Goal: Transaction & Acquisition: Purchase product/service

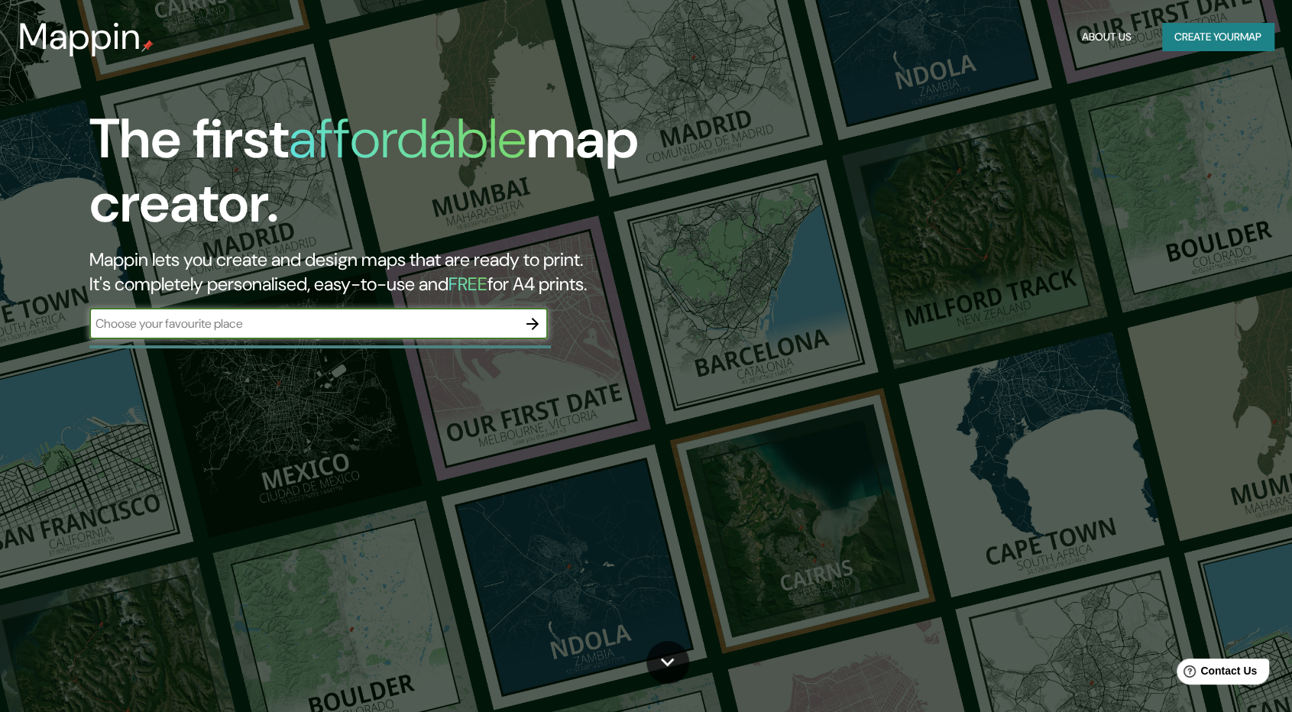
click at [354, 322] on input "text" at bounding box center [303, 324] width 428 height 18
type input "S"
type input "[GEOGRAPHIC_DATA]"
click at [533, 326] on icon "button" at bounding box center [533, 324] width 18 height 18
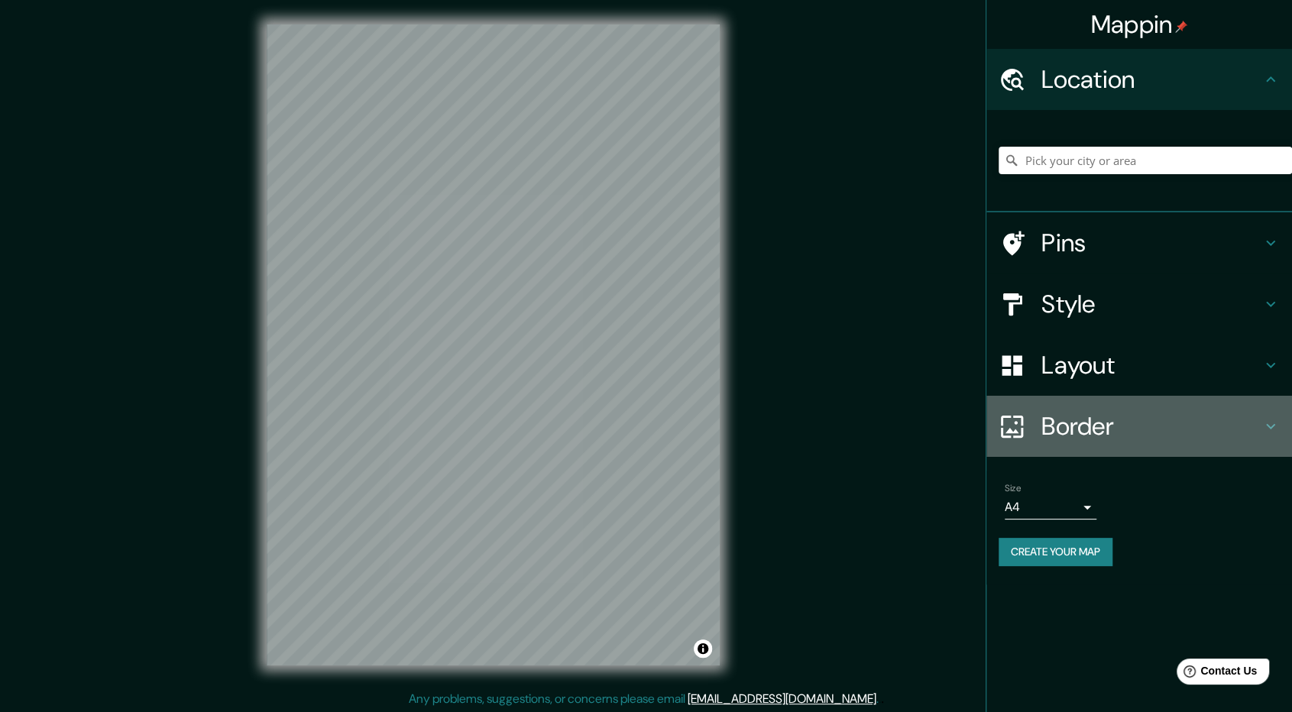
click at [1142, 429] on h4 "Border" at bounding box center [1152, 426] width 220 height 31
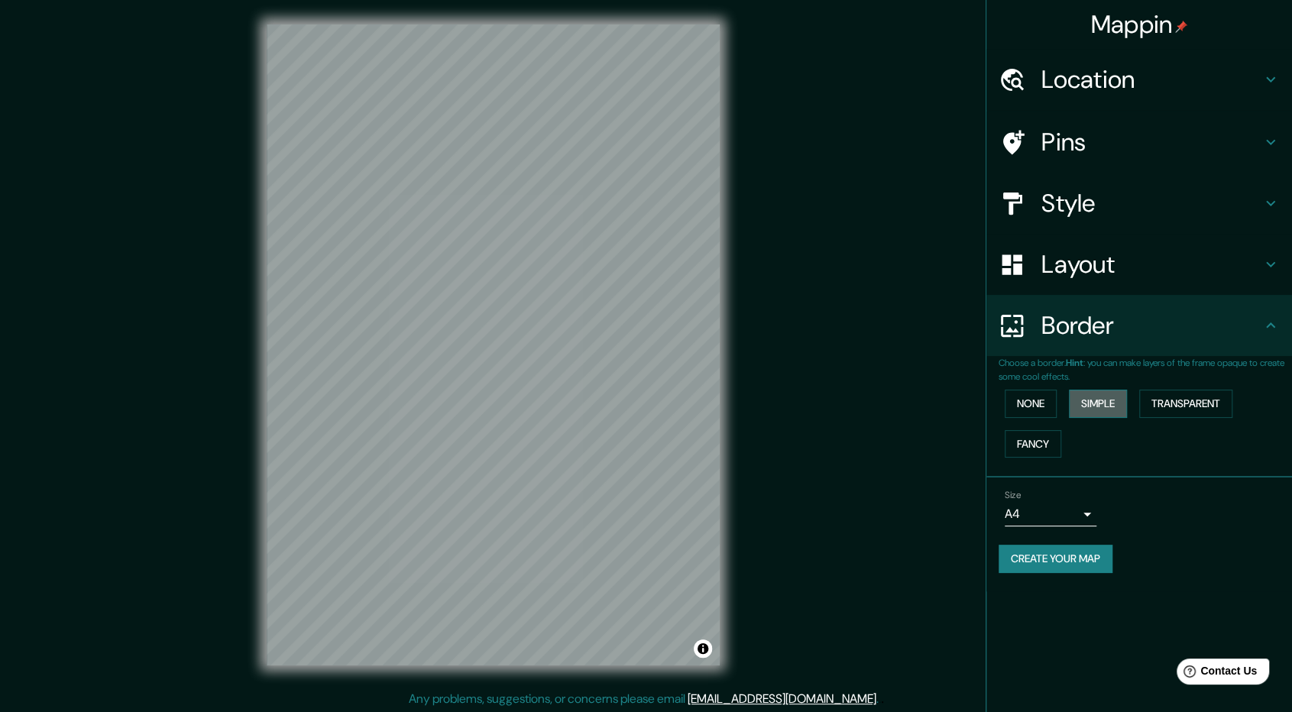
click at [1124, 411] on button "Simple" at bounding box center [1098, 404] width 58 height 28
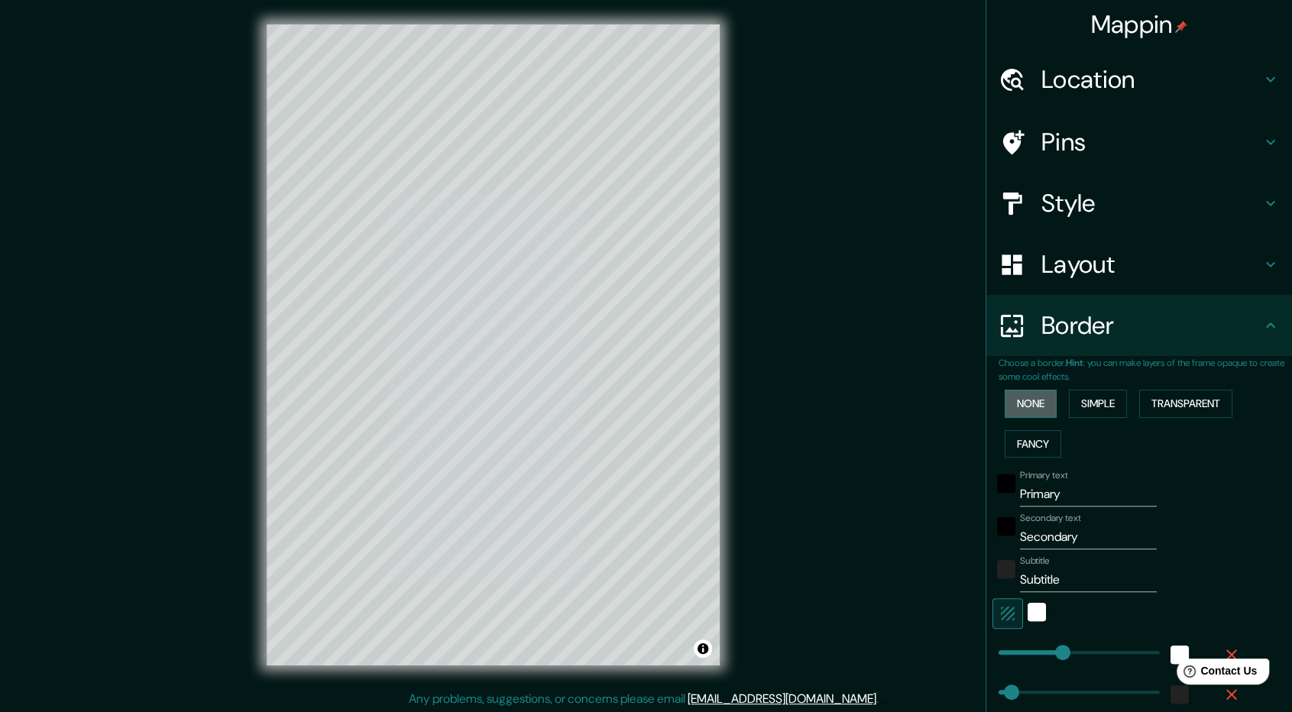
click at [1043, 400] on button "None" at bounding box center [1031, 404] width 52 height 28
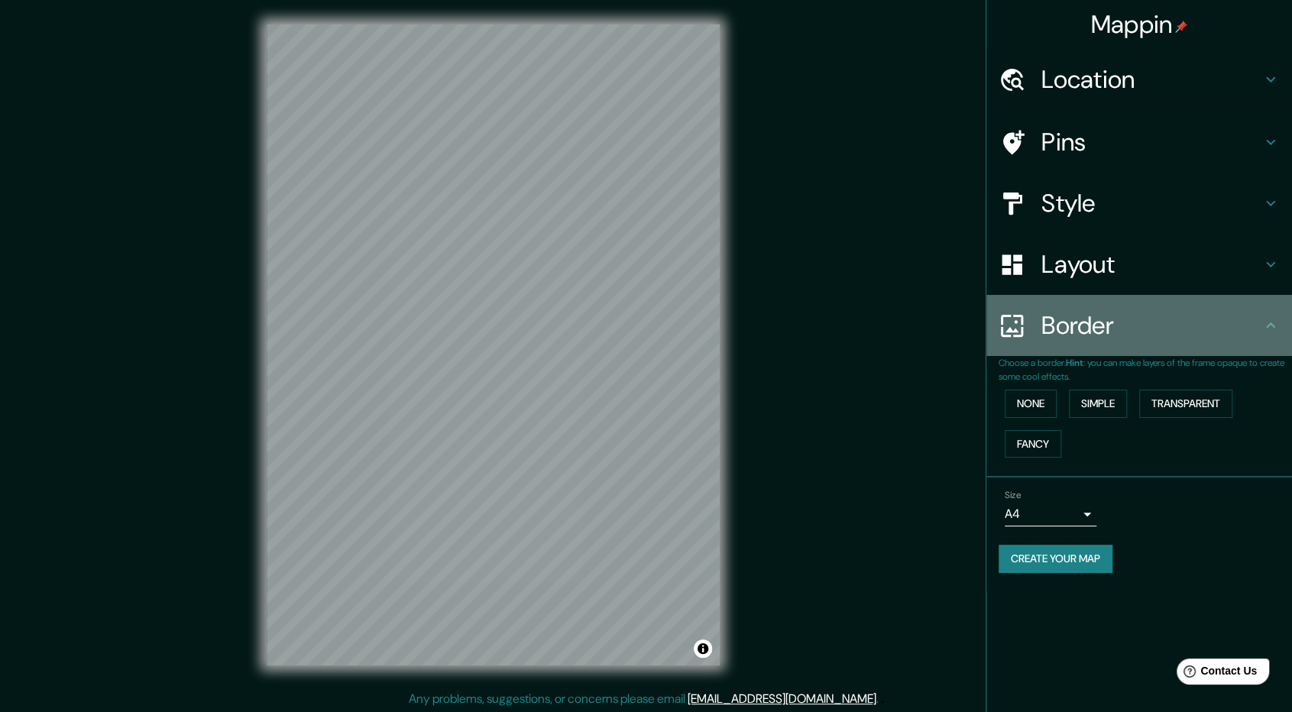
click at [1150, 337] on h4 "Border" at bounding box center [1152, 325] width 220 height 31
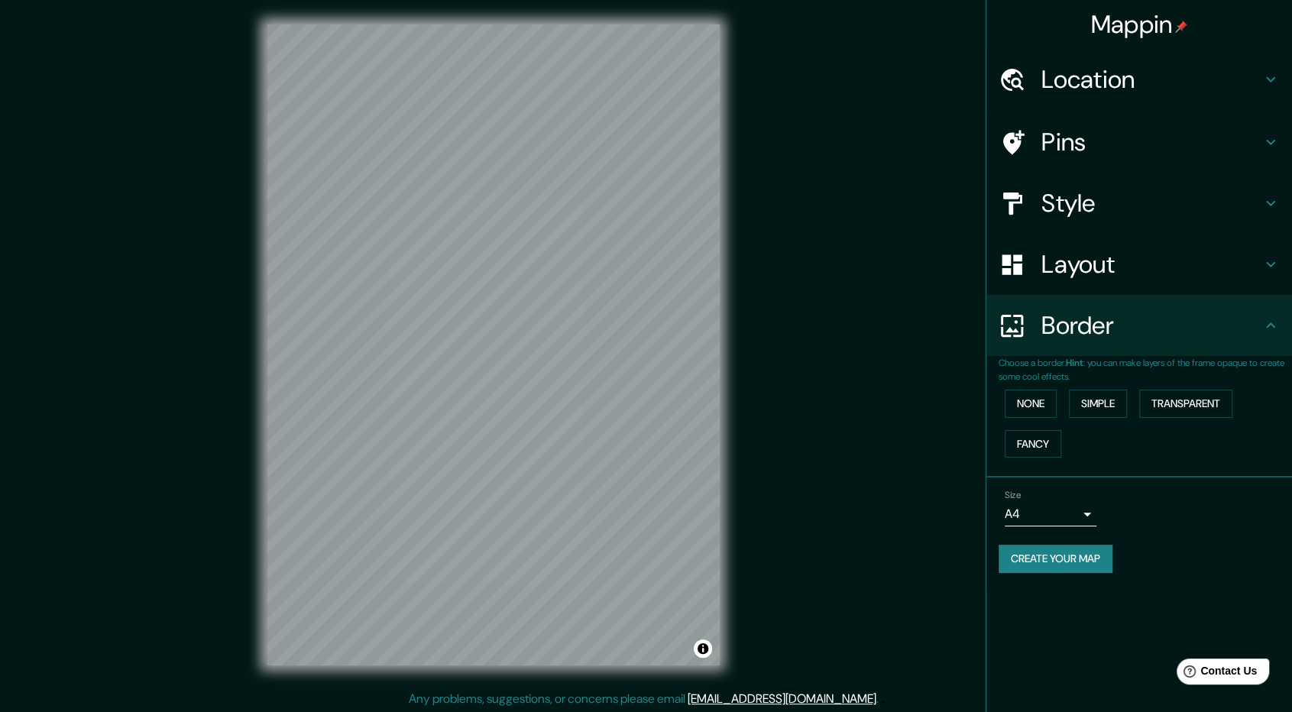
click at [1264, 314] on div "Border" at bounding box center [1140, 325] width 306 height 61
click at [1195, 211] on h4 "Style" at bounding box center [1152, 203] width 220 height 31
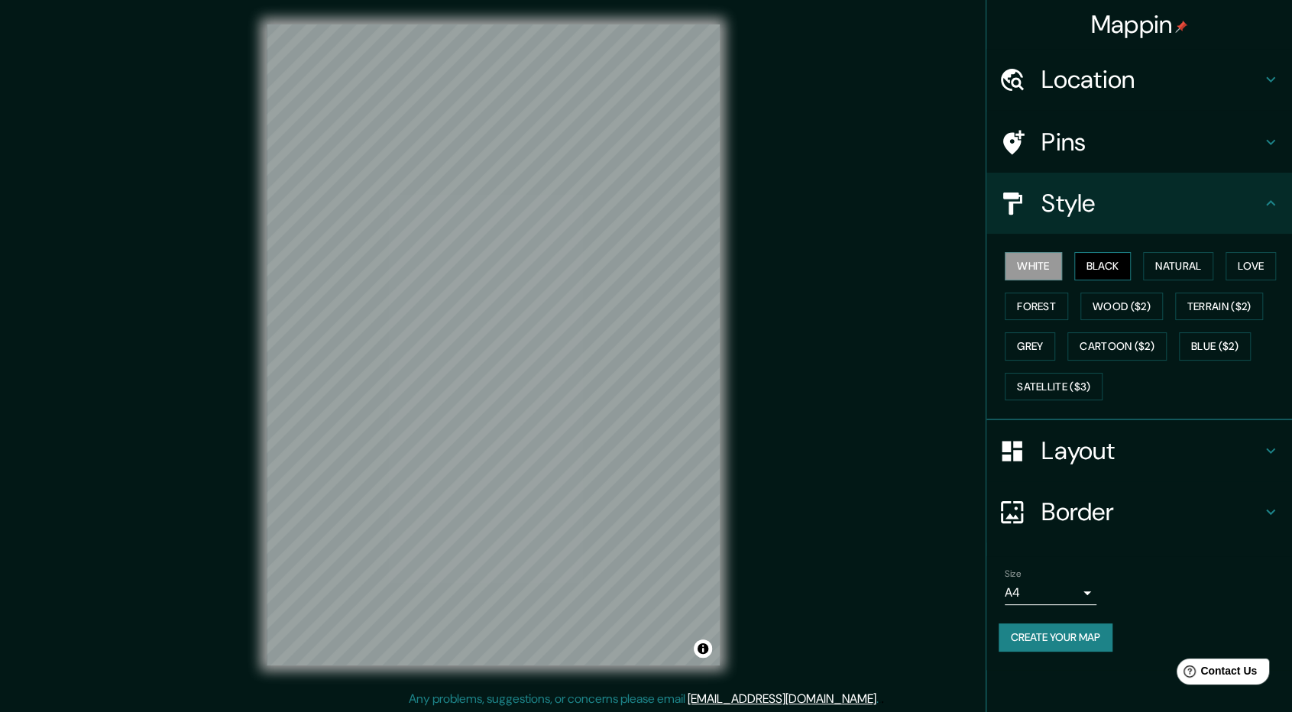
click at [1130, 259] on button "Black" at bounding box center [1103, 266] width 57 height 28
click at [1166, 261] on button "Natural" at bounding box center [1178, 266] width 70 height 28
click at [1243, 273] on button "Love" at bounding box center [1251, 266] width 50 height 28
click at [1046, 306] on button "Forest" at bounding box center [1036, 307] width 63 height 28
click at [1091, 310] on button "Wood ($2)" at bounding box center [1122, 307] width 83 height 28
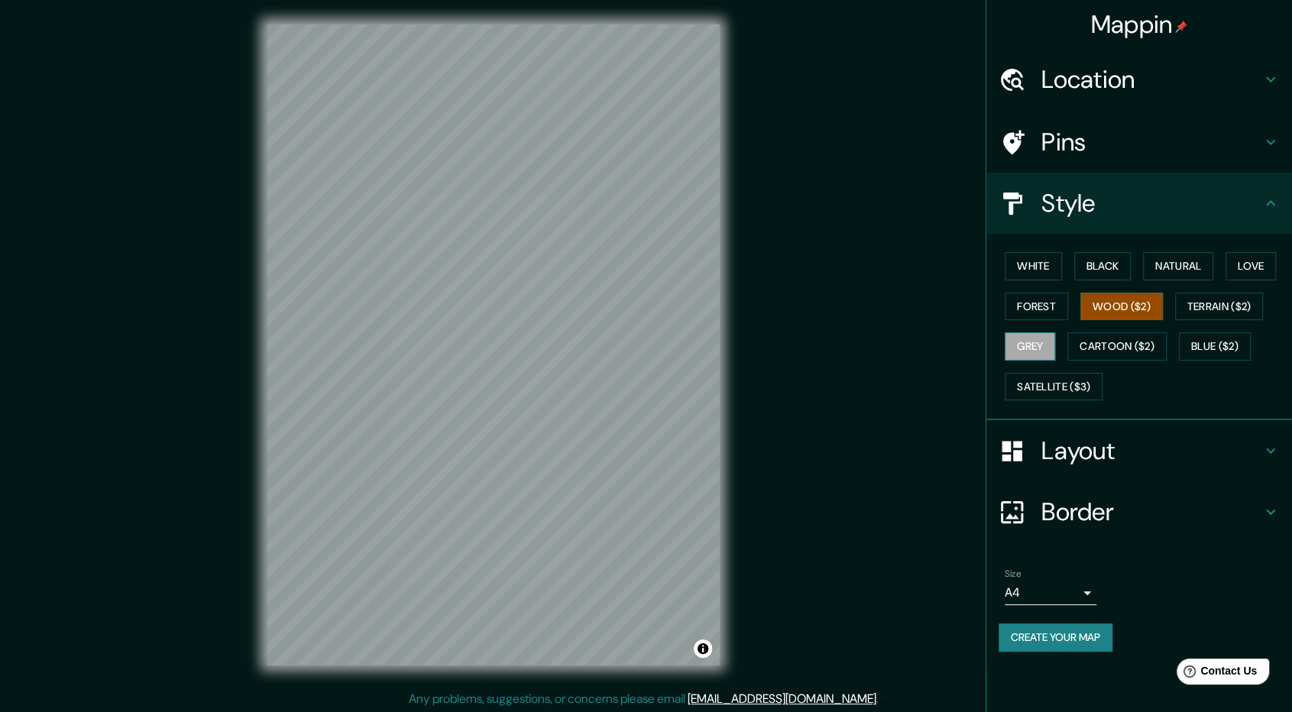
click at [1036, 347] on button "Grey" at bounding box center [1030, 346] width 50 height 28
click at [1167, 339] on button "Cartoon ($2)" at bounding box center [1117, 346] width 99 height 28
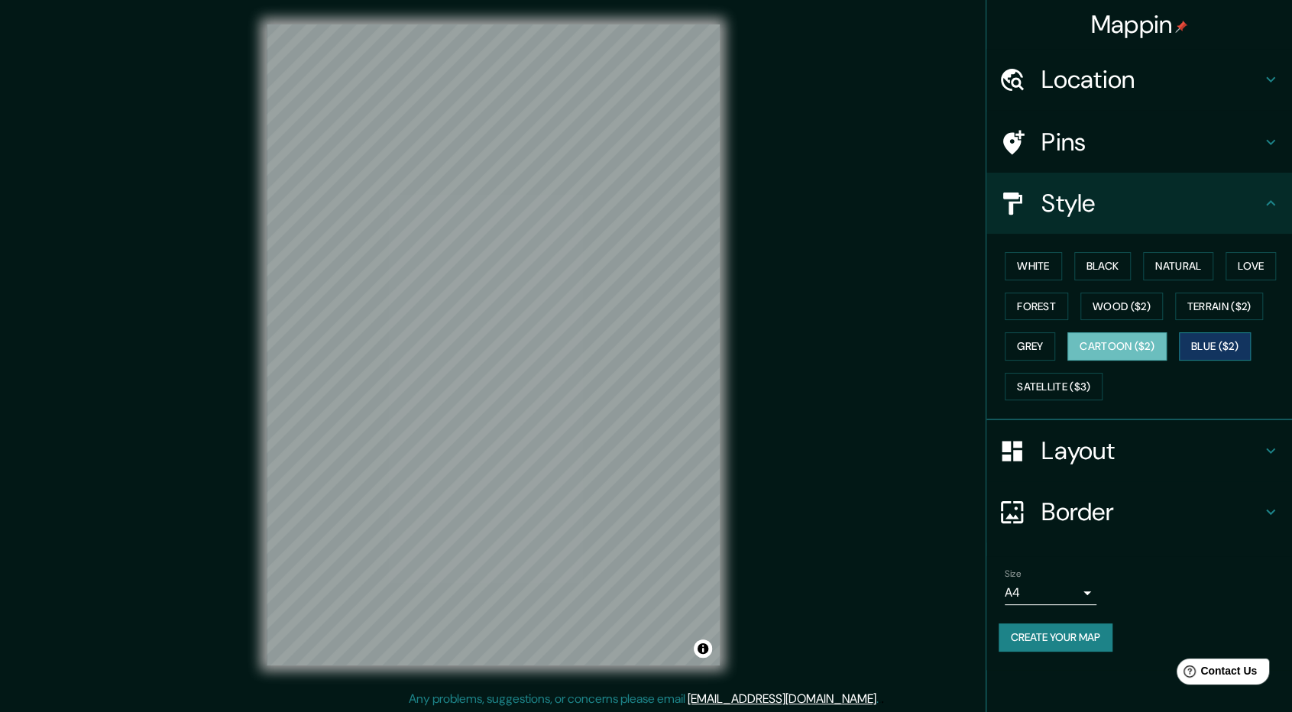
click at [1205, 343] on button "Blue ($2)" at bounding box center [1215, 346] width 72 height 28
click at [1091, 390] on button "Satellite ($3)" at bounding box center [1054, 387] width 98 height 28
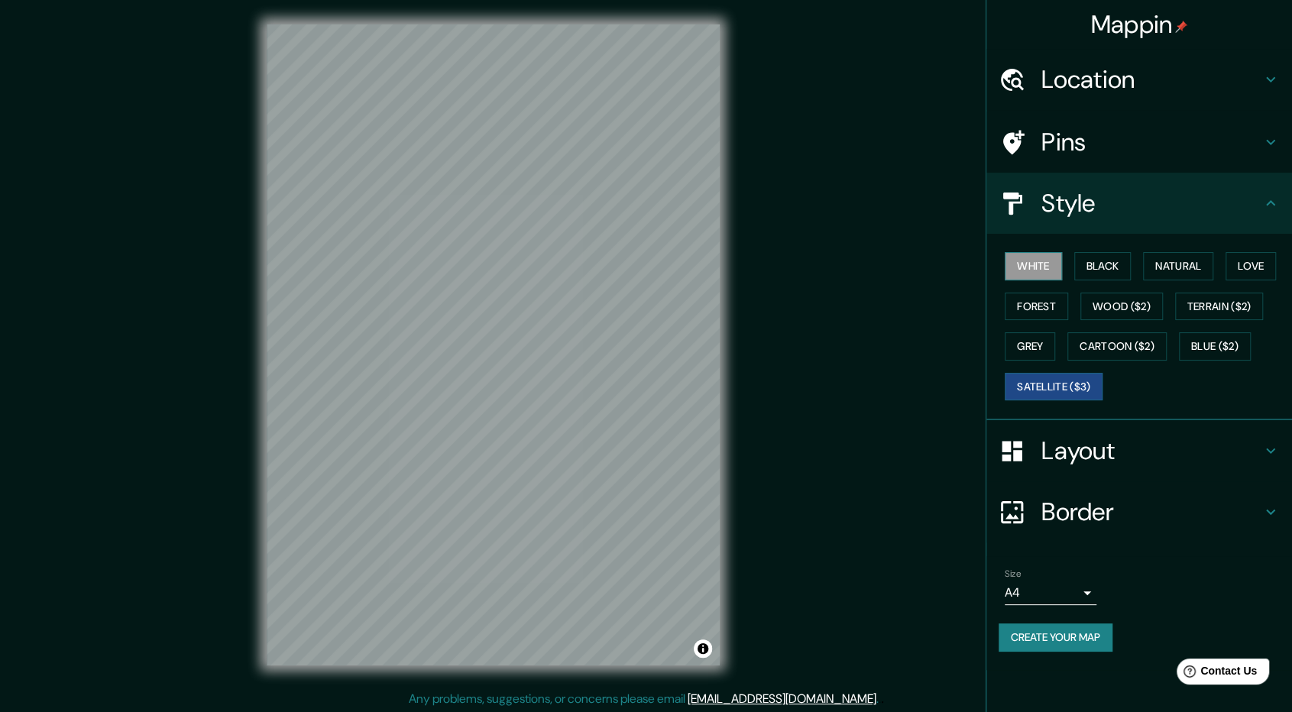
click at [1031, 263] on button "White" at bounding box center [1033, 266] width 57 height 28
click at [1087, 271] on button "Black" at bounding box center [1103, 266] width 57 height 28
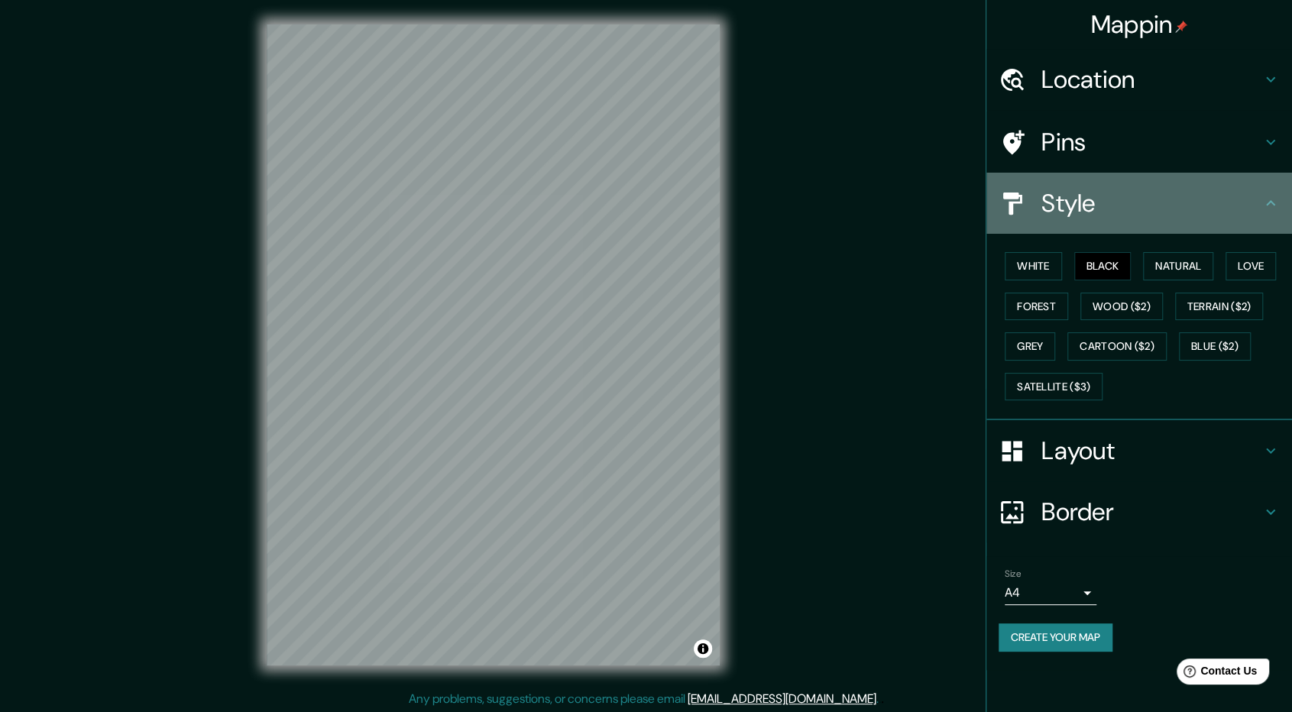
click at [1075, 185] on div "Style" at bounding box center [1140, 203] width 306 height 61
click at [1278, 215] on div "Style" at bounding box center [1140, 203] width 306 height 61
click at [1268, 209] on icon at bounding box center [1271, 203] width 18 height 18
click at [1268, 198] on icon at bounding box center [1271, 203] width 18 height 18
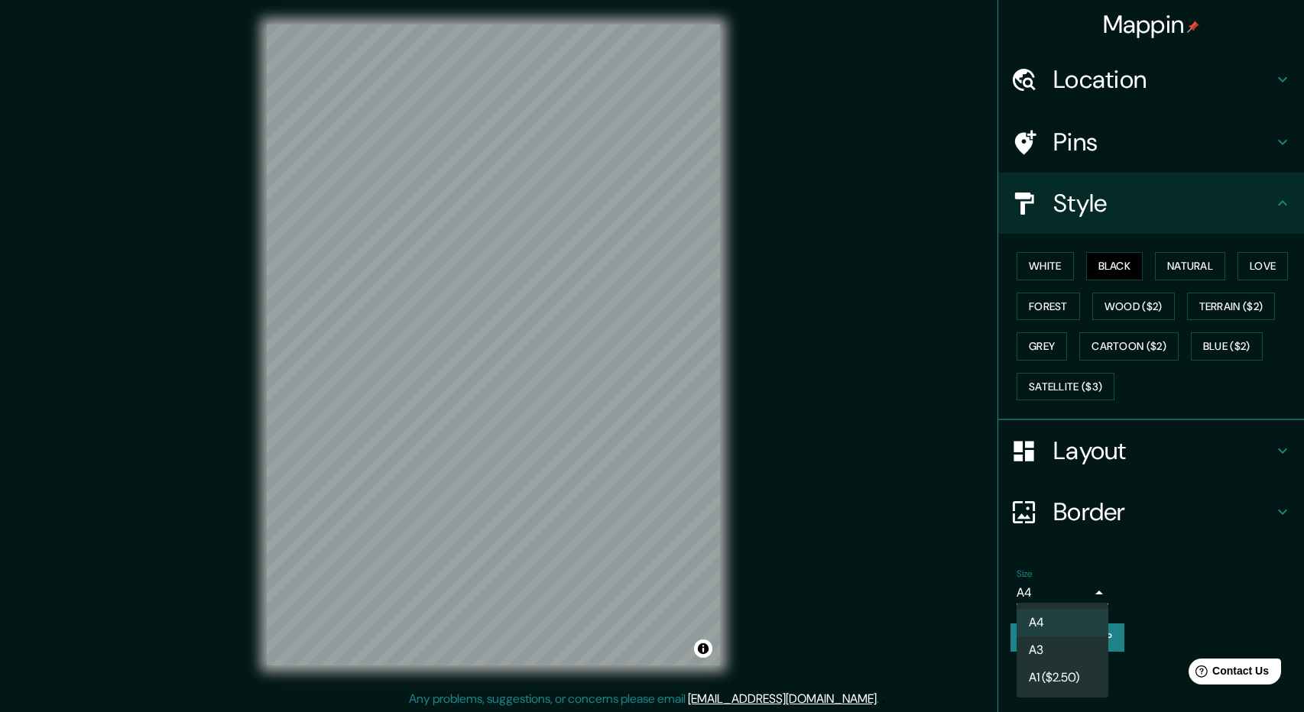
click at [1046, 595] on body "Mappin Location Pins Style White Black Natural Love Forest Wood ($2) Terrain ($…" at bounding box center [652, 356] width 1304 height 712
click at [1049, 653] on li "A3" at bounding box center [1063, 651] width 92 height 28
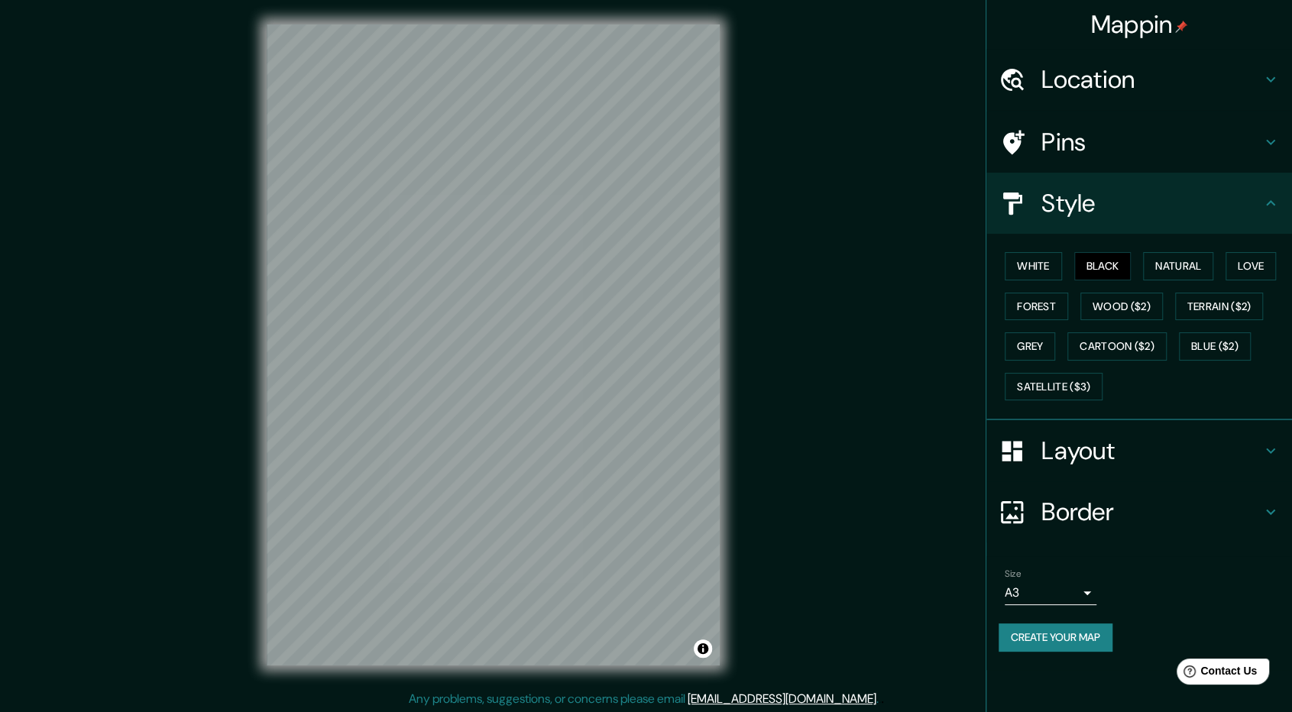
click at [1159, 545] on ul "Location Pins Style White Black Natural Love Forest Wood ($2) Terrain ($2) Grey…" at bounding box center [1140, 359] width 306 height 621
click at [1272, 212] on icon at bounding box center [1271, 203] width 18 height 18
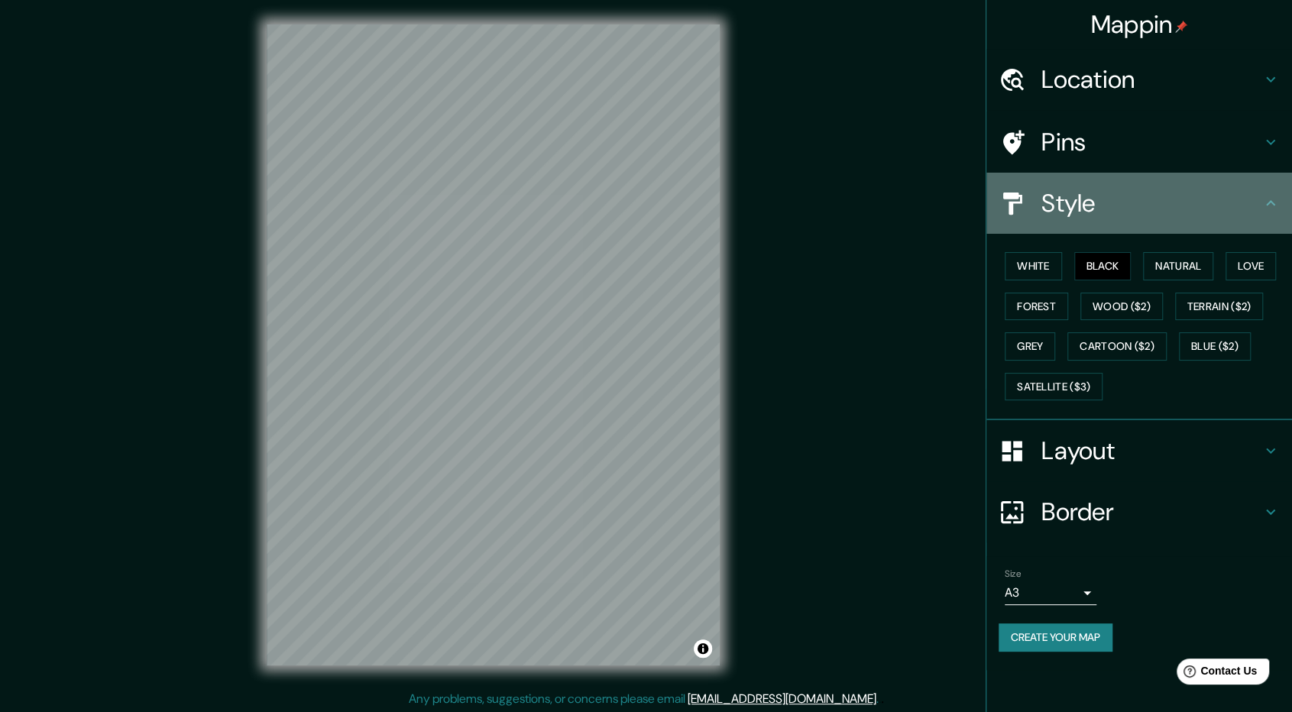
click at [1272, 209] on icon at bounding box center [1271, 203] width 18 height 18
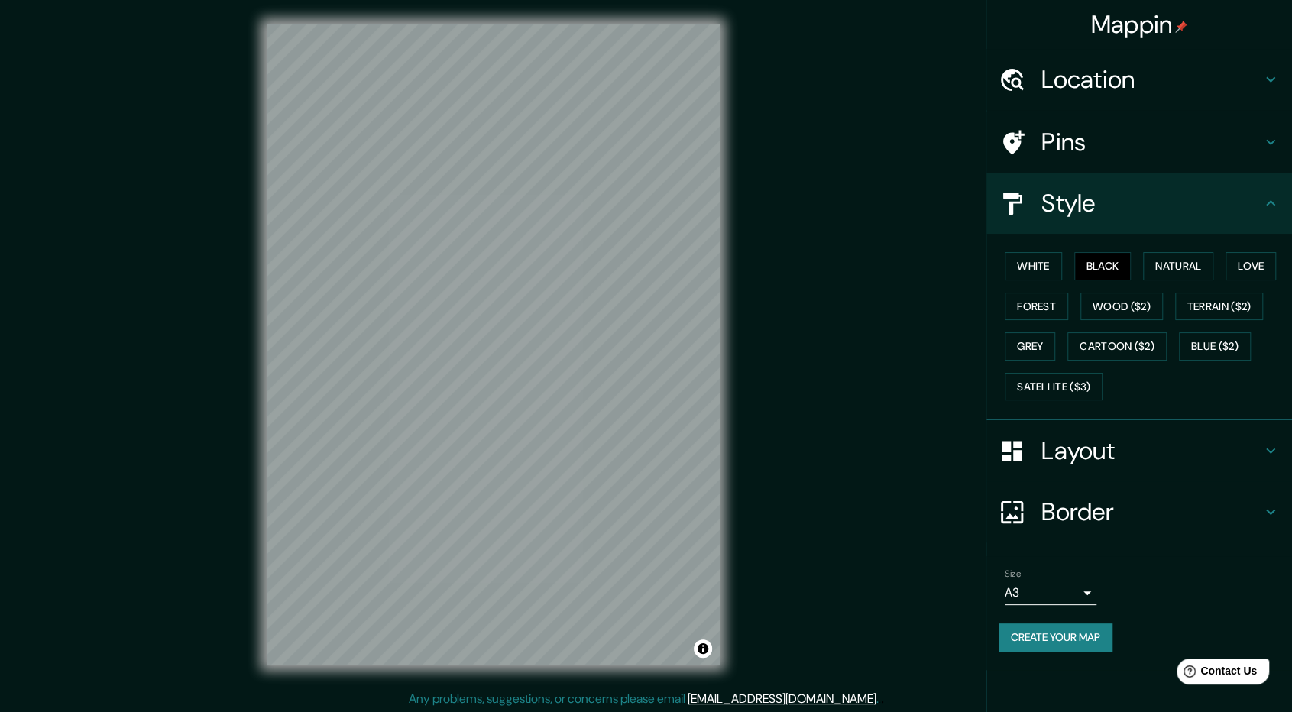
click at [1272, 204] on icon at bounding box center [1271, 203] width 18 height 18
click at [1263, 141] on icon at bounding box center [1271, 142] width 18 height 18
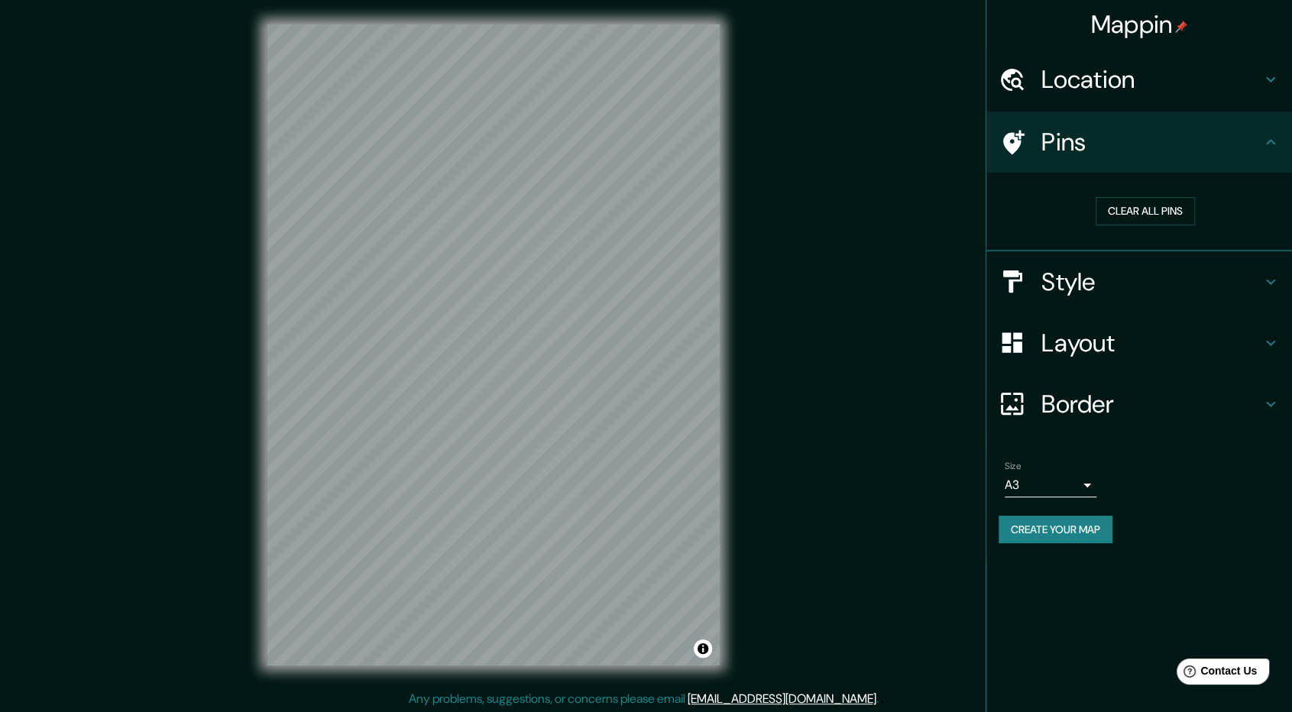
click at [1268, 141] on icon at bounding box center [1270, 141] width 9 height 5
click at [1270, 85] on icon at bounding box center [1271, 79] width 18 height 18
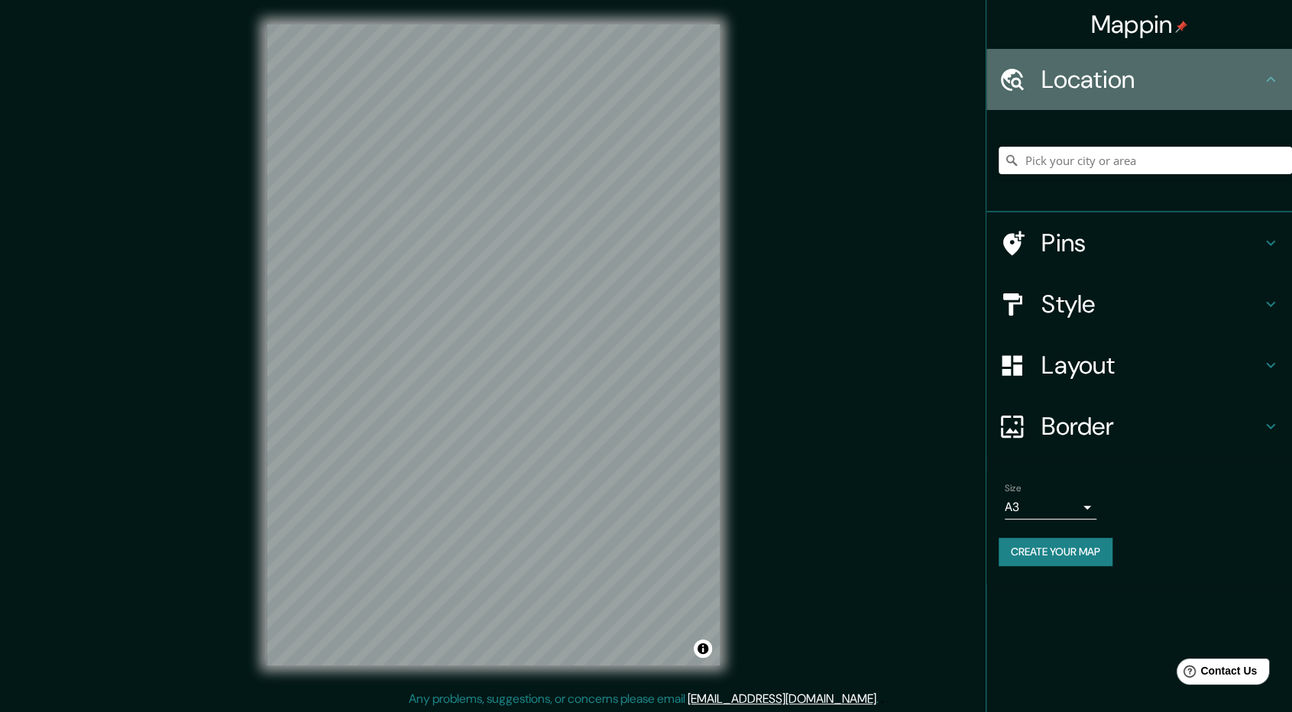
click at [1270, 85] on icon at bounding box center [1271, 79] width 18 height 18
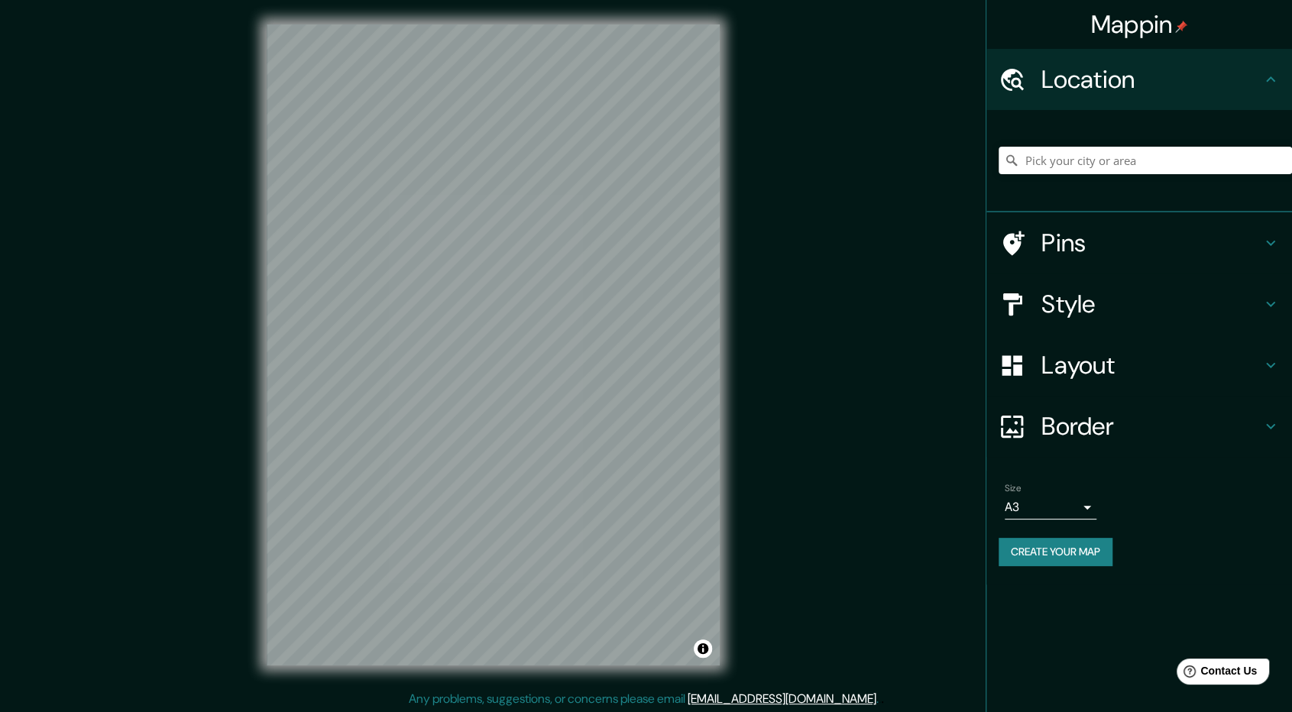
click at [1256, 413] on h4 "Border" at bounding box center [1152, 426] width 220 height 31
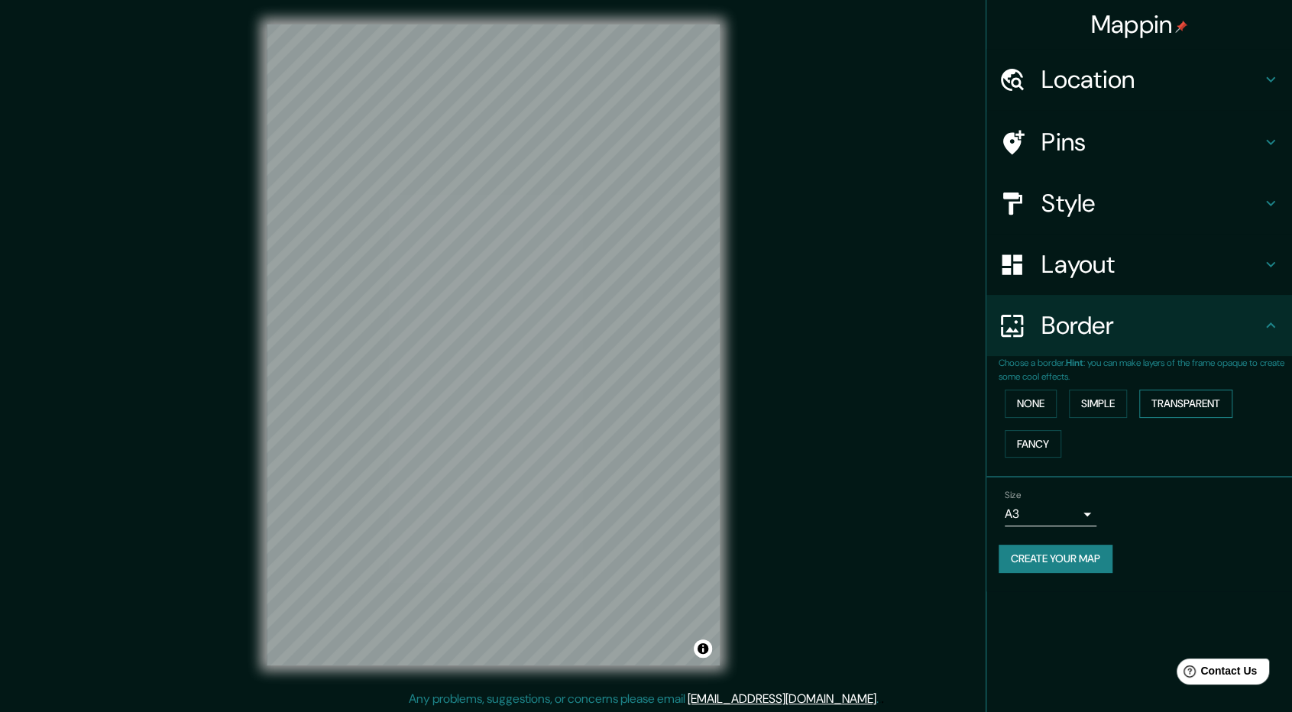
click at [1165, 410] on button "Transparent" at bounding box center [1186, 404] width 93 height 28
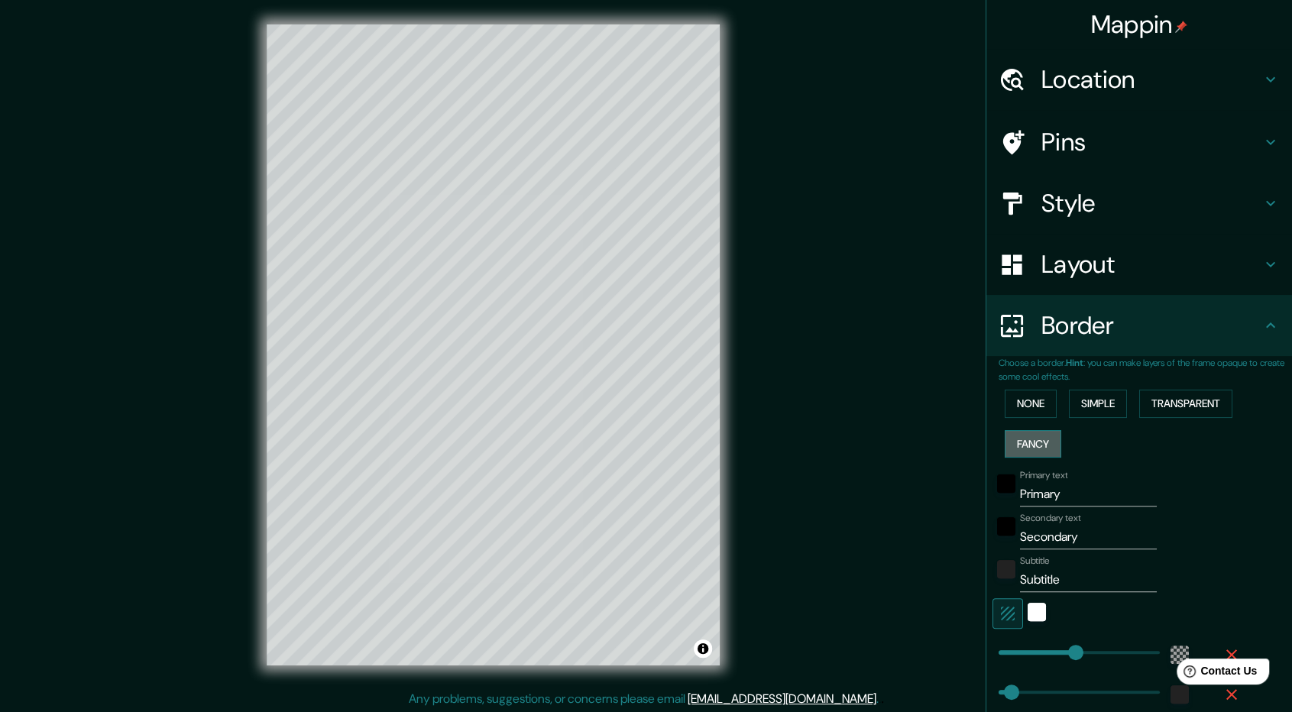
click at [1038, 430] on button "Fancy" at bounding box center [1033, 444] width 57 height 28
click at [1023, 404] on button "None" at bounding box center [1031, 404] width 52 height 28
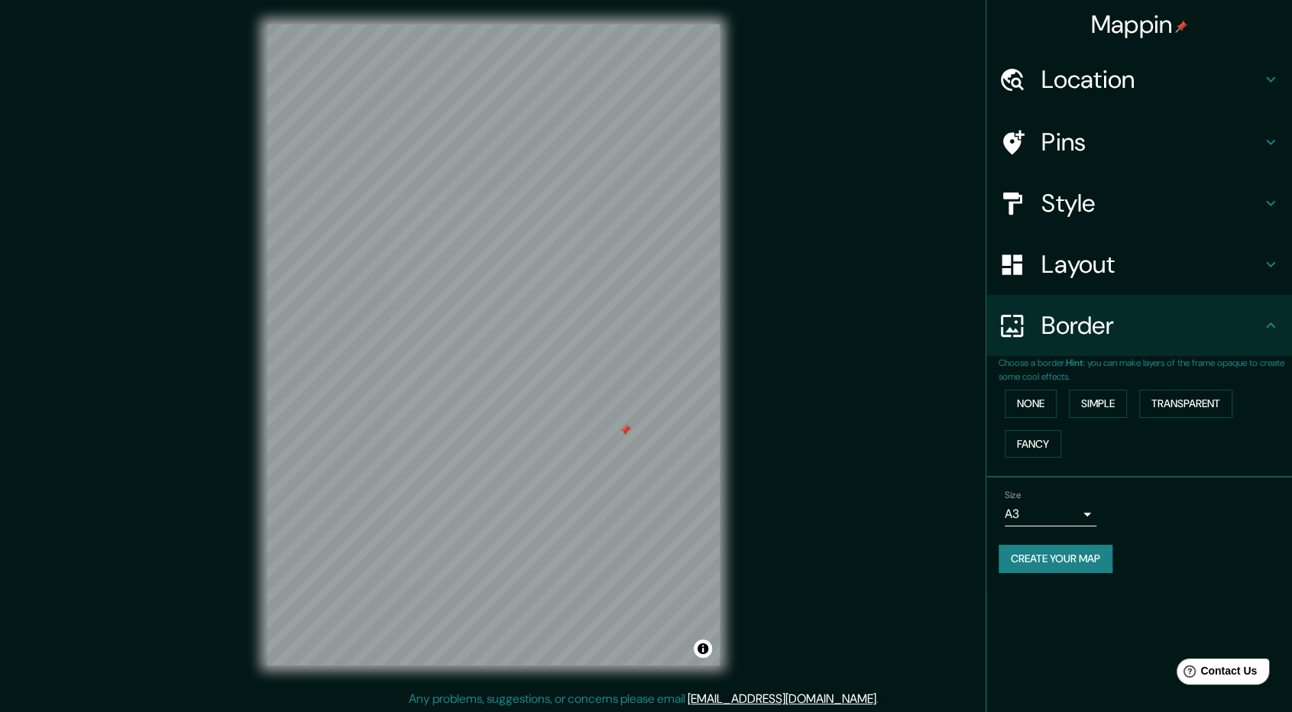
click at [624, 426] on div at bounding box center [625, 430] width 12 height 12
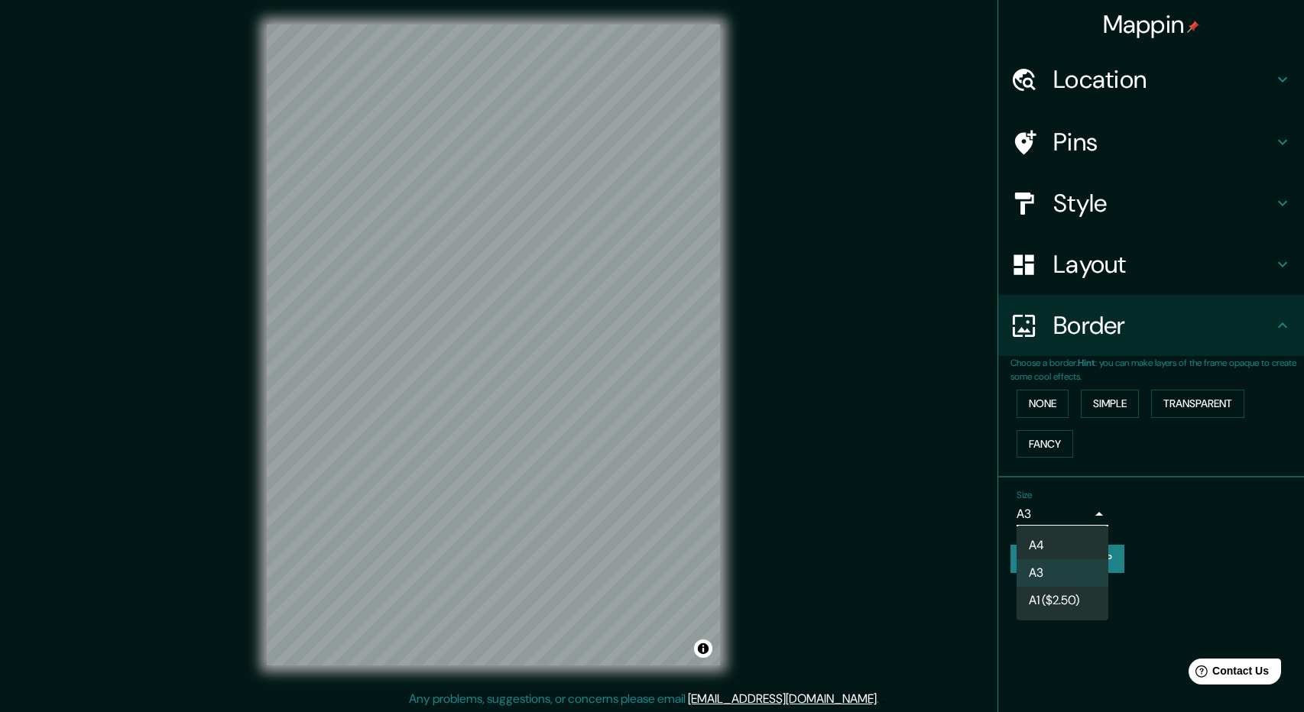
click at [1050, 507] on body "Mappin Location Pins Style Layout Border Choose a border. Hint : you can make l…" at bounding box center [652, 356] width 1304 height 712
click at [1046, 601] on li "A1 ($2.50)" at bounding box center [1063, 601] width 92 height 28
click at [1064, 513] on body "Mappin Location Pins Style Layout Border Choose a border. Hint : you can make l…" at bounding box center [652, 356] width 1304 height 712
click at [1062, 553] on li "A4" at bounding box center [1063, 546] width 92 height 28
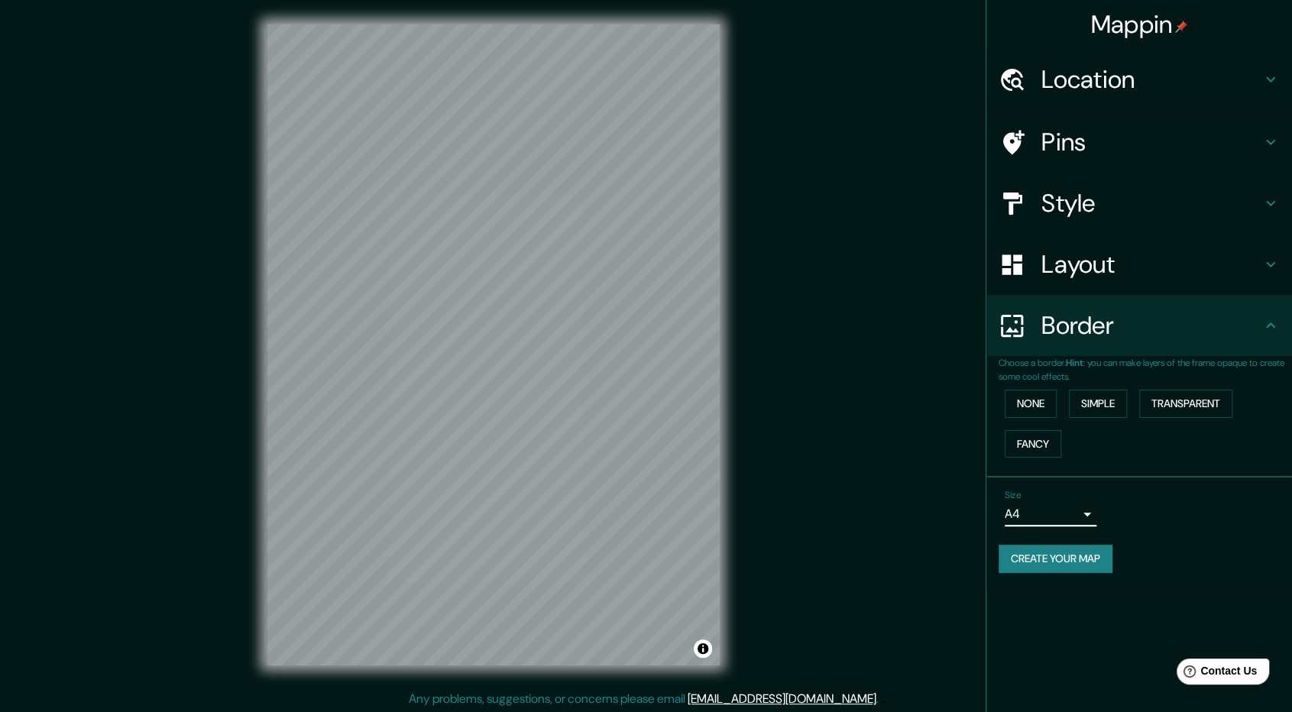
click at [1050, 524] on body "Mappin Location Pins Style Layout Border Choose a border. Hint : you can make l…" at bounding box center [646, 356] width 1292 height 712
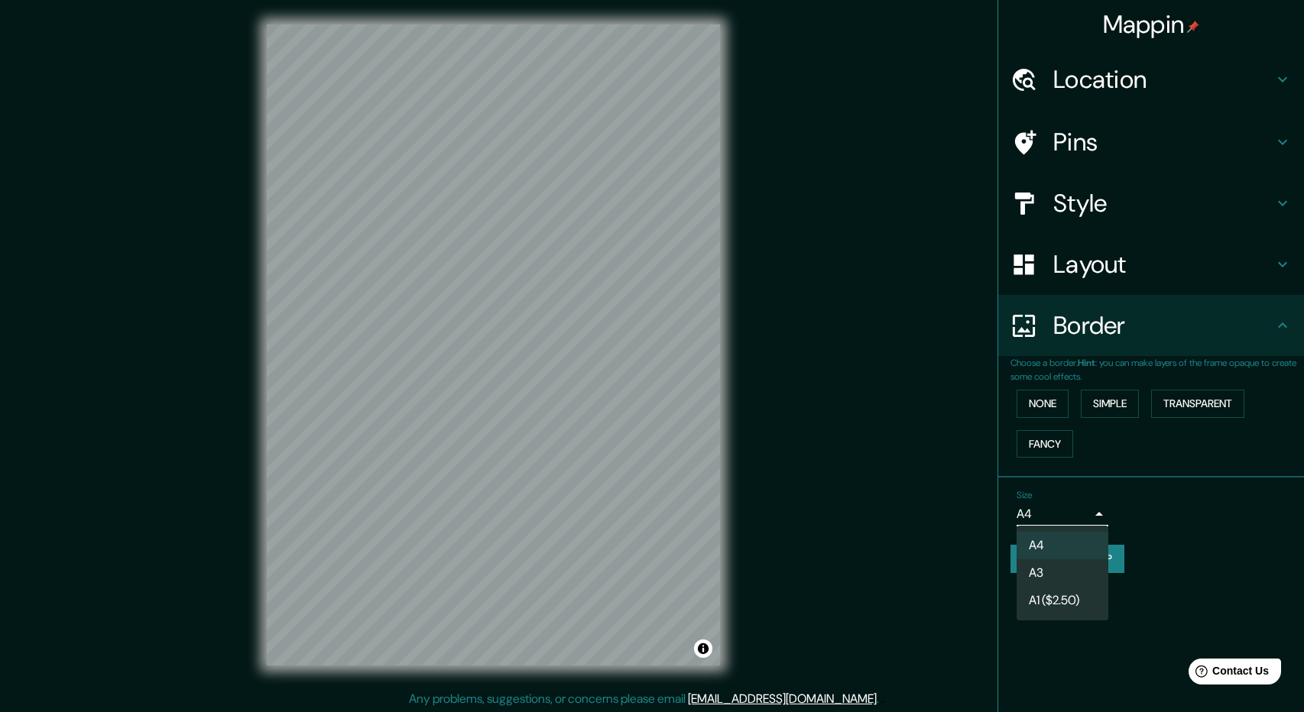
click at [1054, 568] on li "A3" at bounding box center [1063, 573] width 92 height 28
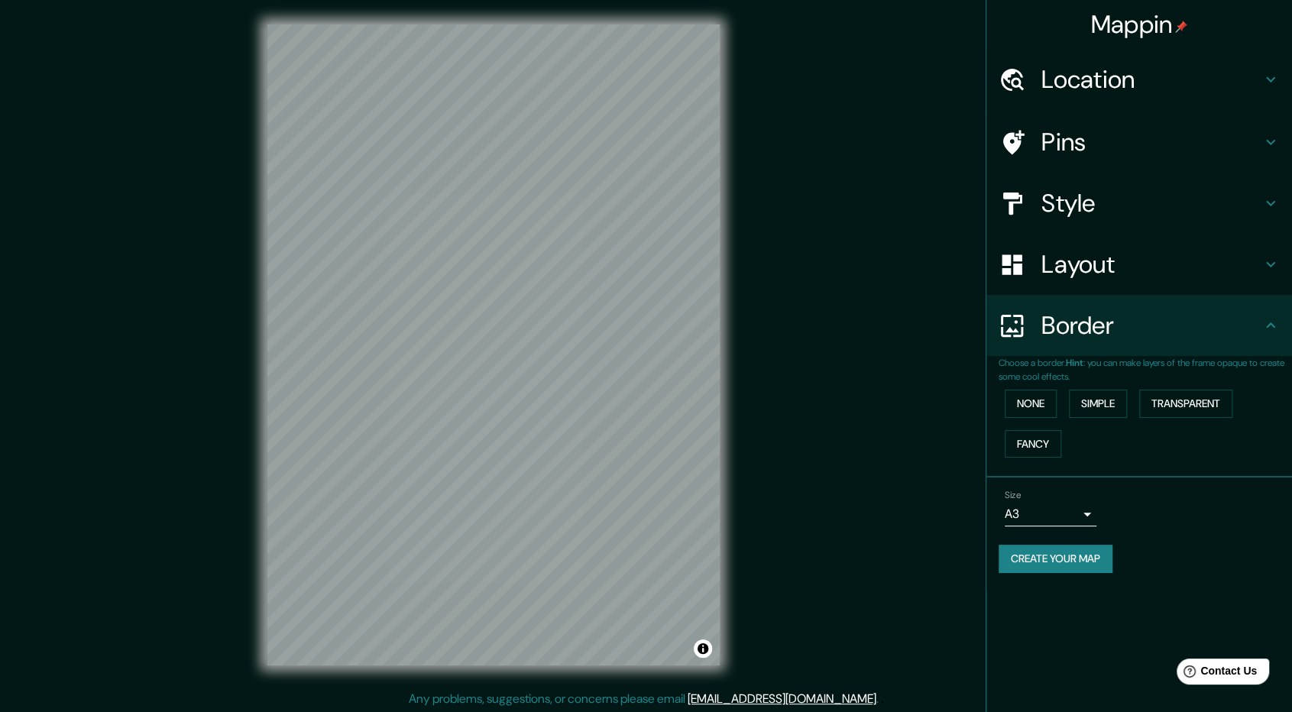
click at [1247, 261] on h4 "Layout" at bounding box center [1152, 264] width 220 height 31
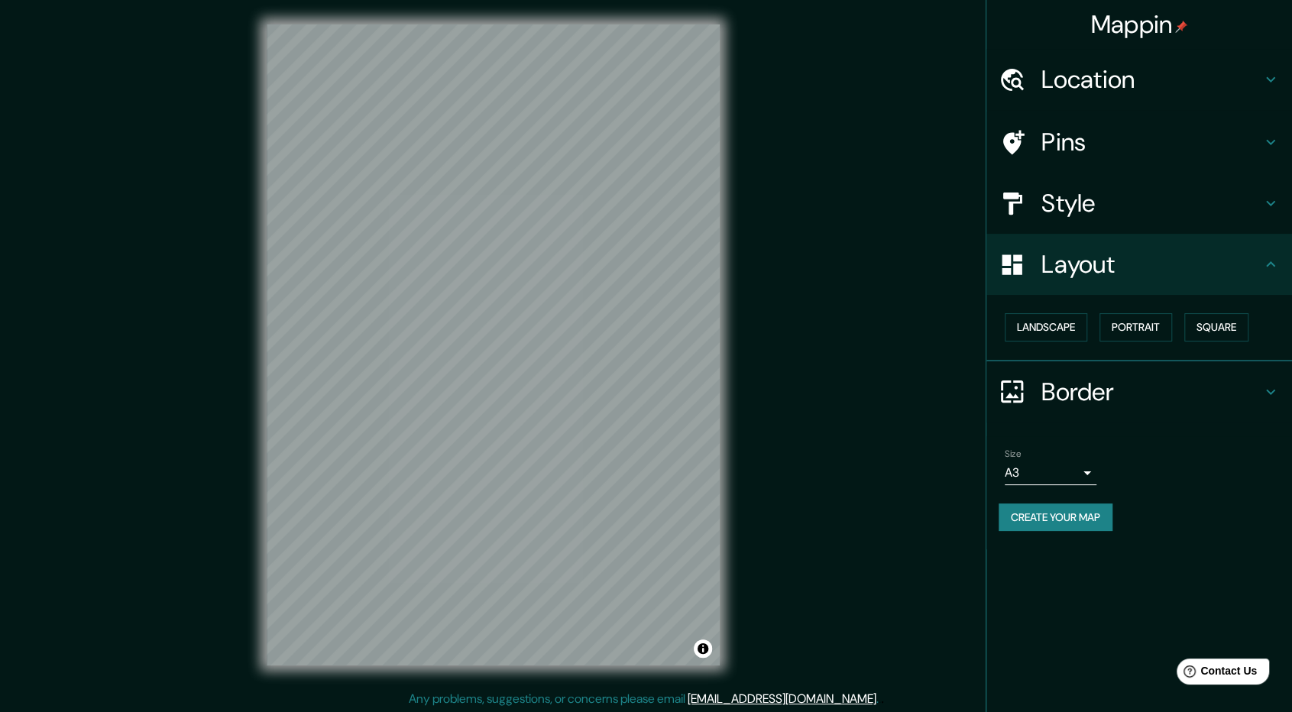
click at [1247, 204] on h4 "Style" at bounding box center [1152, 203] width 220 height 31
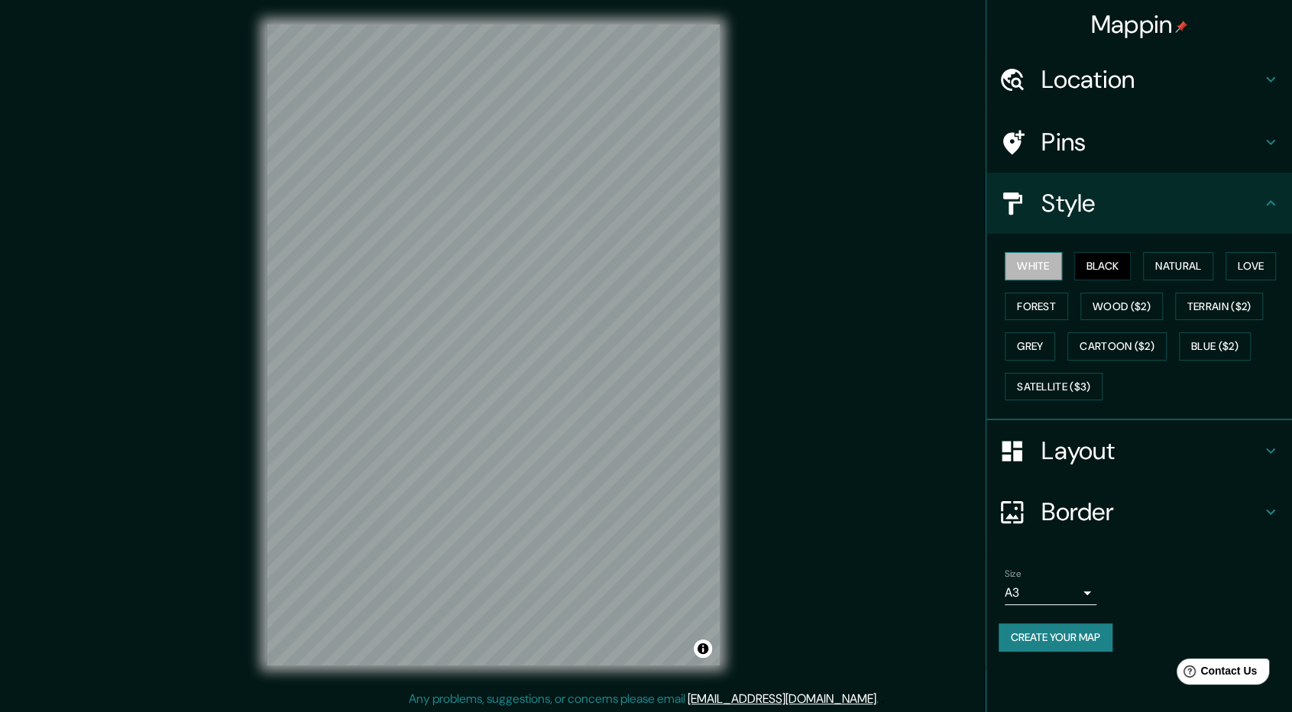
click at [1035, 277] on button "White" at bounding box center [1033, 266] width 57 height 28
click at [1041, 360] on div "White Black Natural Love Forest Wood ($2) Terrain ($2) Grey Cartoon ($2) Blue (…" at bounding box center [1145, 326] width 293 height 161
click at [1036, 351] on button "Grey" at bounding box center [1030, 346] width 50 height 28
click at [1110, 261] on button "Black" at bounding box center [1103, 266] width 57 height 28
click at [1044, 274] on button "White" at bounding box center [1033, 266] width 57 height 28
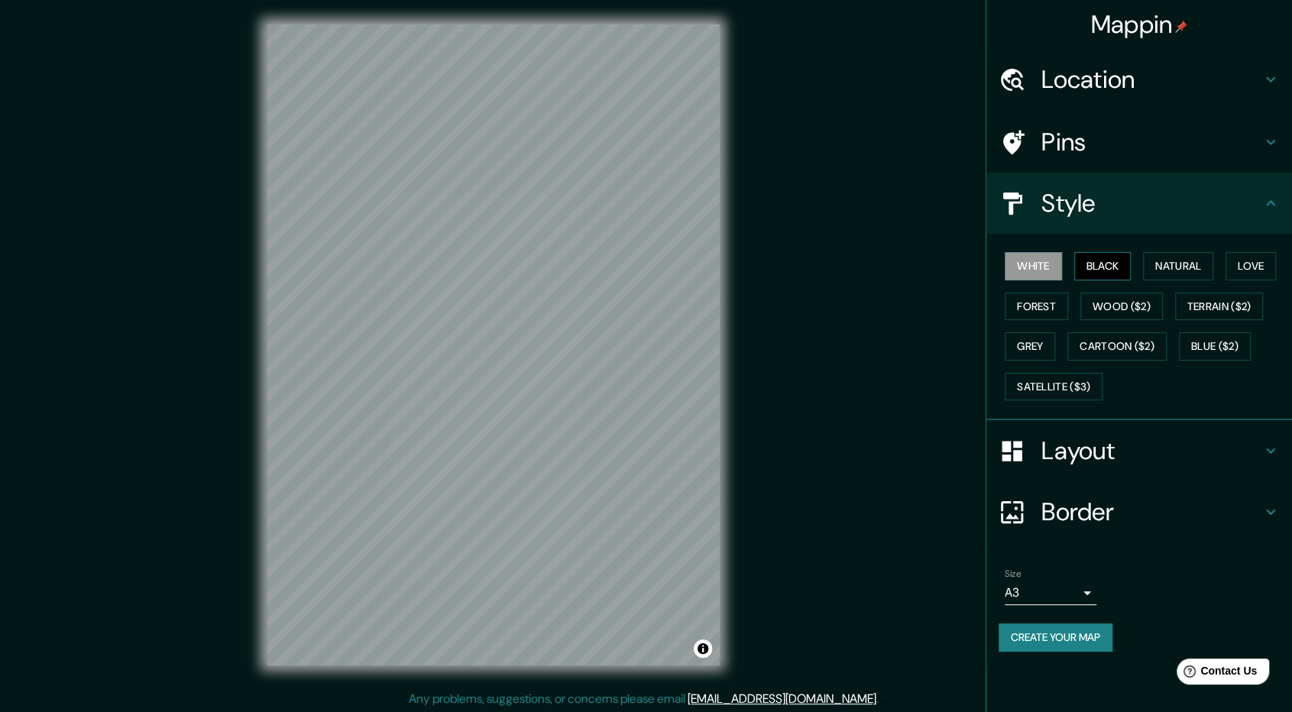
click at [1096, 266] on button "Black" at bounding box center [1103, 266] width 57 height 28
click at [1047, 274] on button "White" at bounding box center [1033, 266] width 57 height 28
click at [1088, 267] on button "Black" at bounding box center [1103, 266] width 57 height 28
click at [1200, 265] on button "Natural" at bounding box center [1178, 266] width 70 height 28
click at [1130, 461] on h4 "Layout" at bounding box center [1152, 451] width 220 height 31
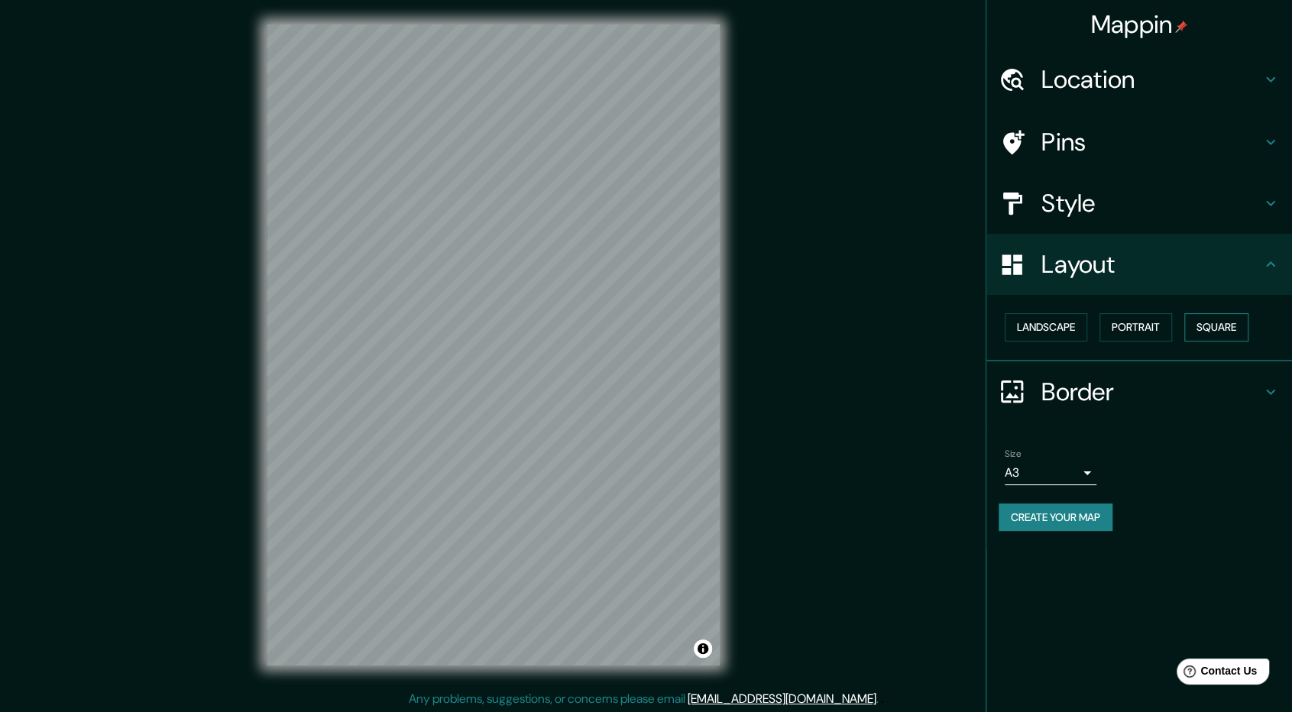
click at [1201, 324] on button "Square" at bounding box center [1217, 327] width 64 height 28
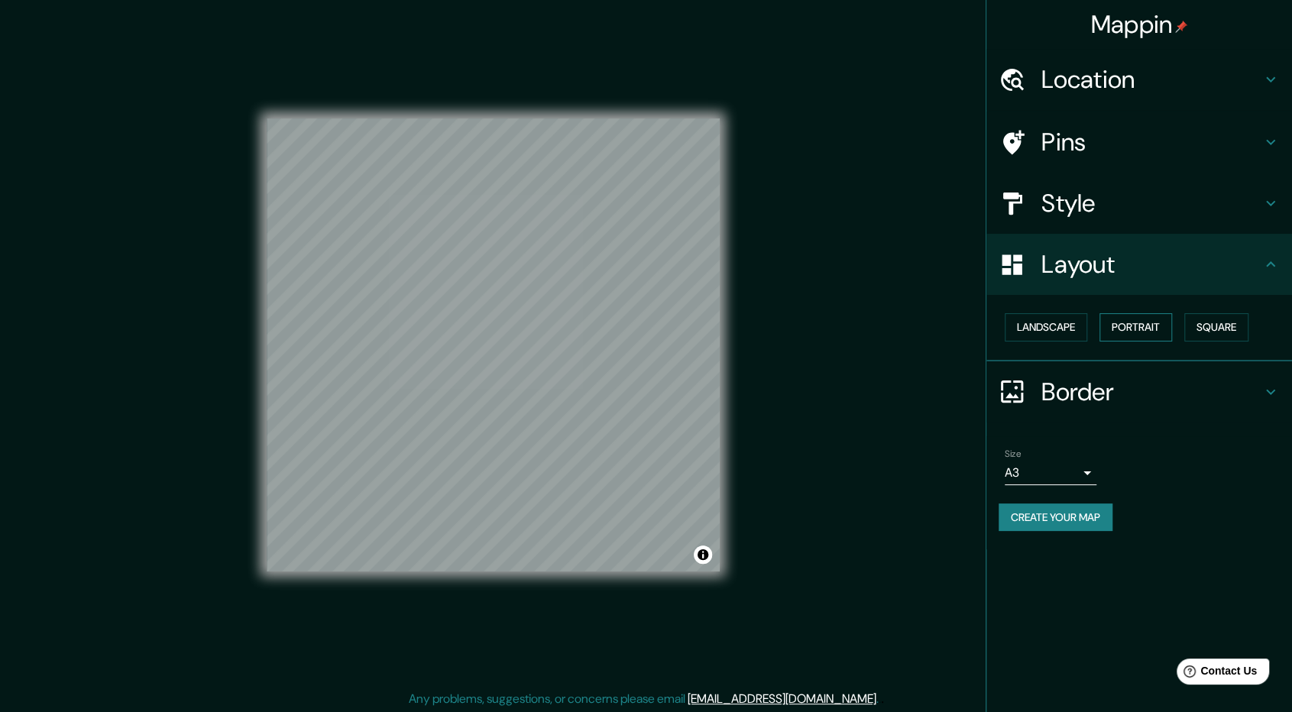
click at [1166, 327] on button "Portrait" at bounding box center [1136, 327] width 73 height 28
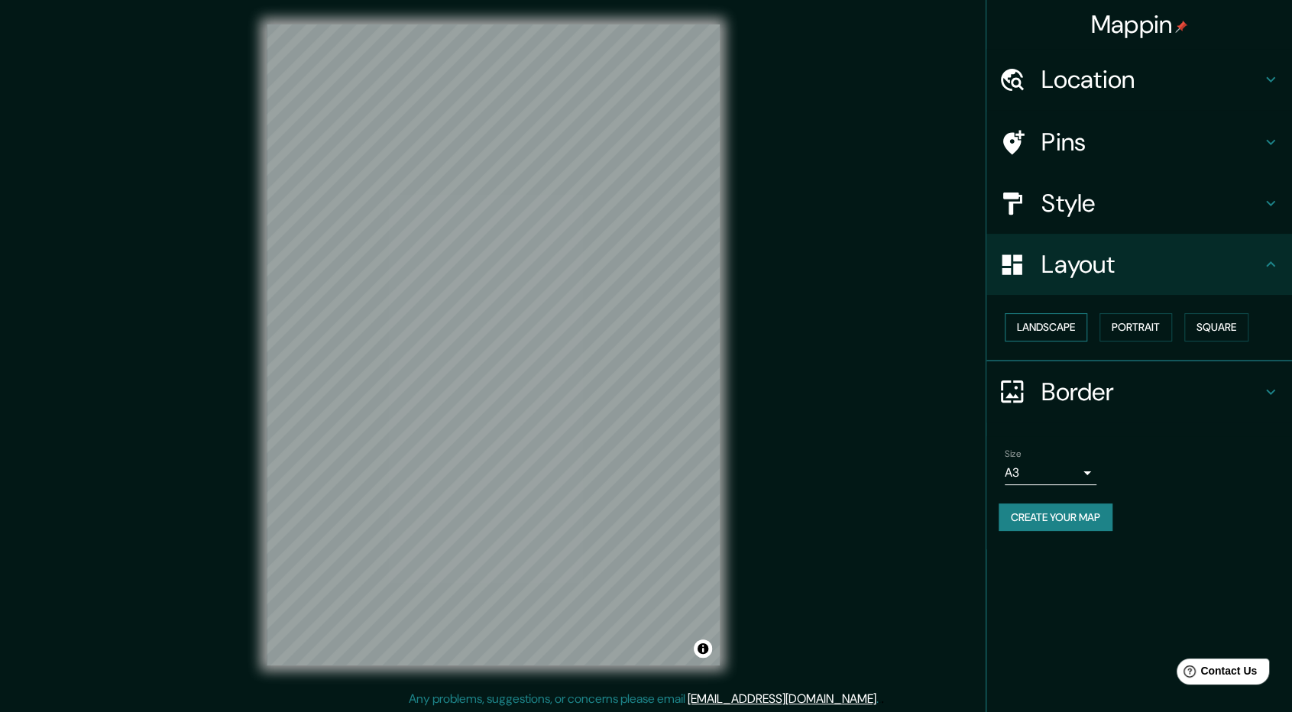
click at [1034, 324] on button "Landscape" at bounding box center [1046, 327] width 83 height 28
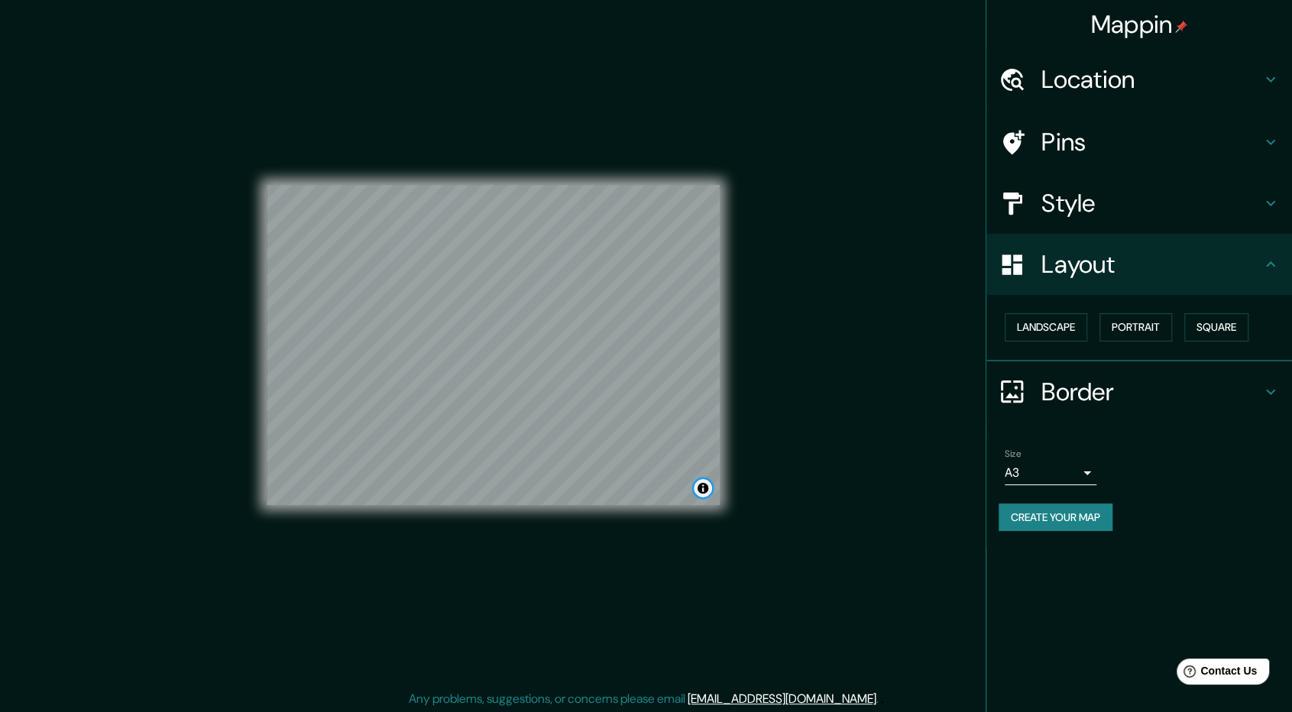
click at [705, 491] on button "Toggle attribution" at bounding box center [703, 488] width 18 height 18
click at [1052, 520] on button "Create your map" at bounding box center [1056, 518] width 114 height 28
click at [1060, 331] on button "Landscape" at bounding box center [1046, 327] width 83 height 28
click at [1052, 520] on button "Create your map" at bounding box center [1056, 518] width 114 height 28
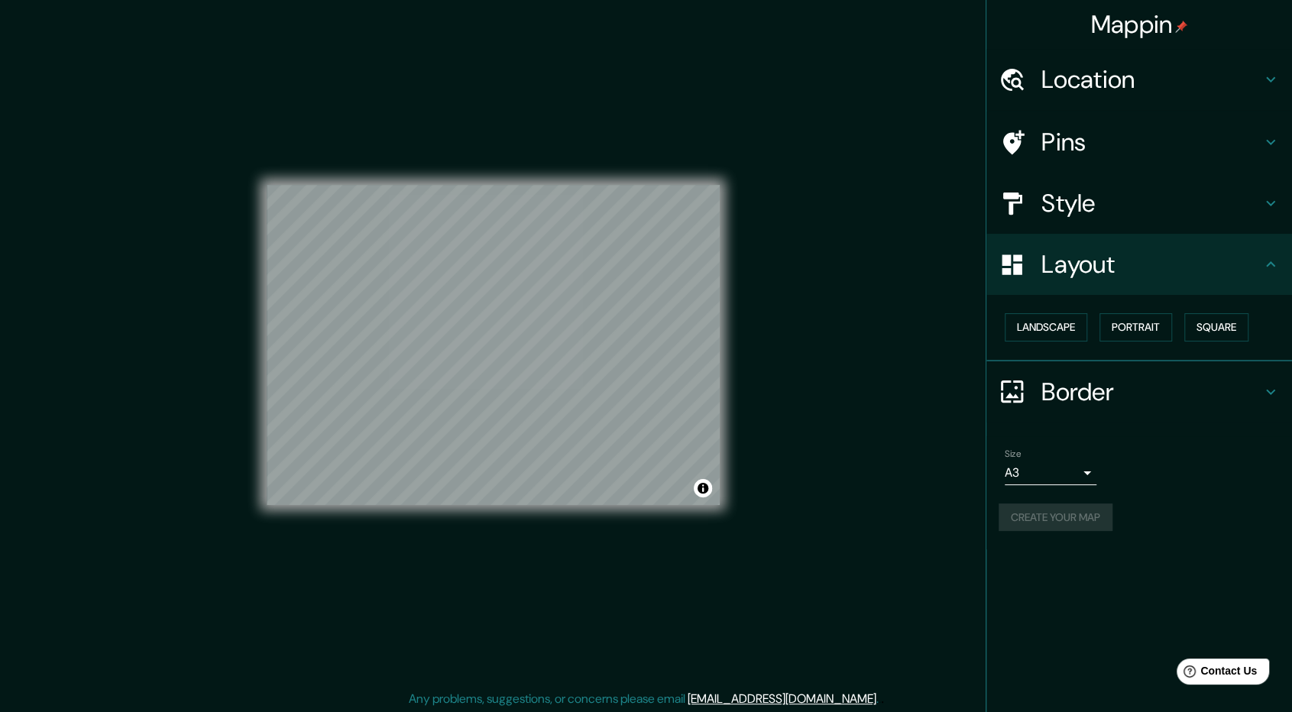
click at [1146, 566] on div "Mappin Location Pins Style Layout Landscape Portrait Square Border Choose a bor…" at bounding box center [1139, 356] width 306 height 712
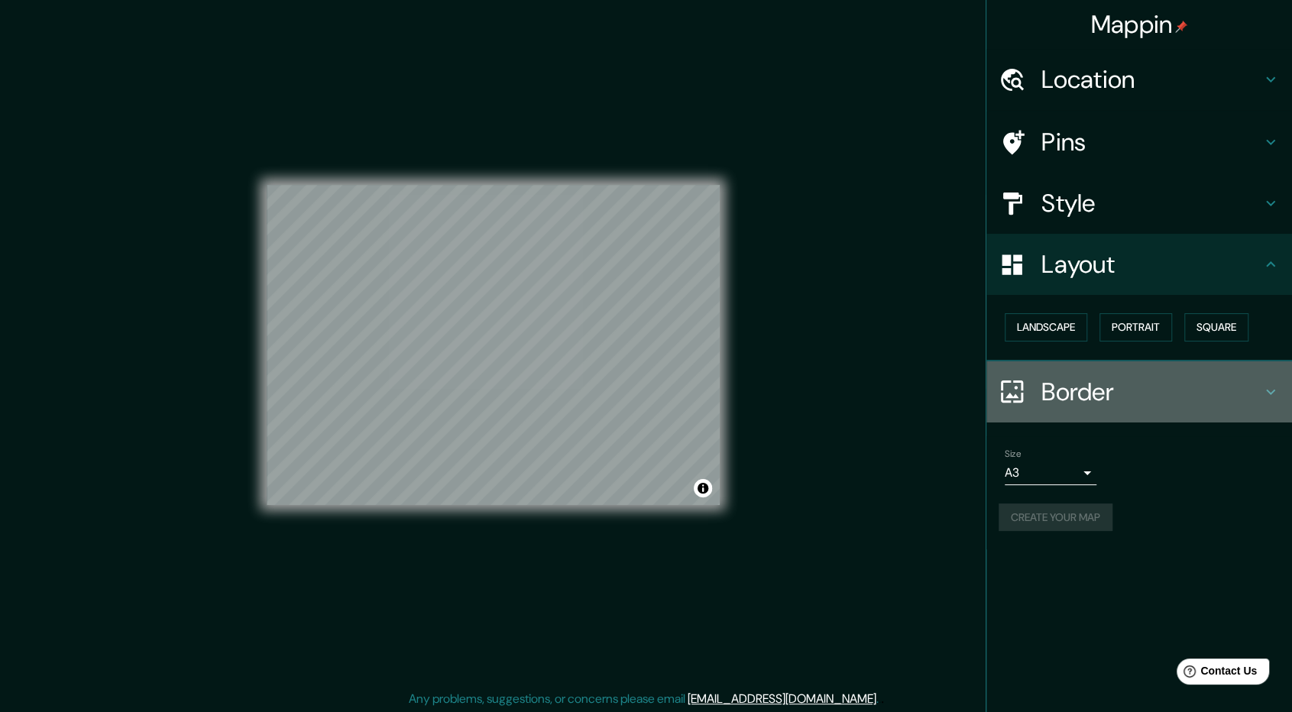
click at [1127, 407] on div "Border" at bounding box center [1140, 392] width 306 height 61
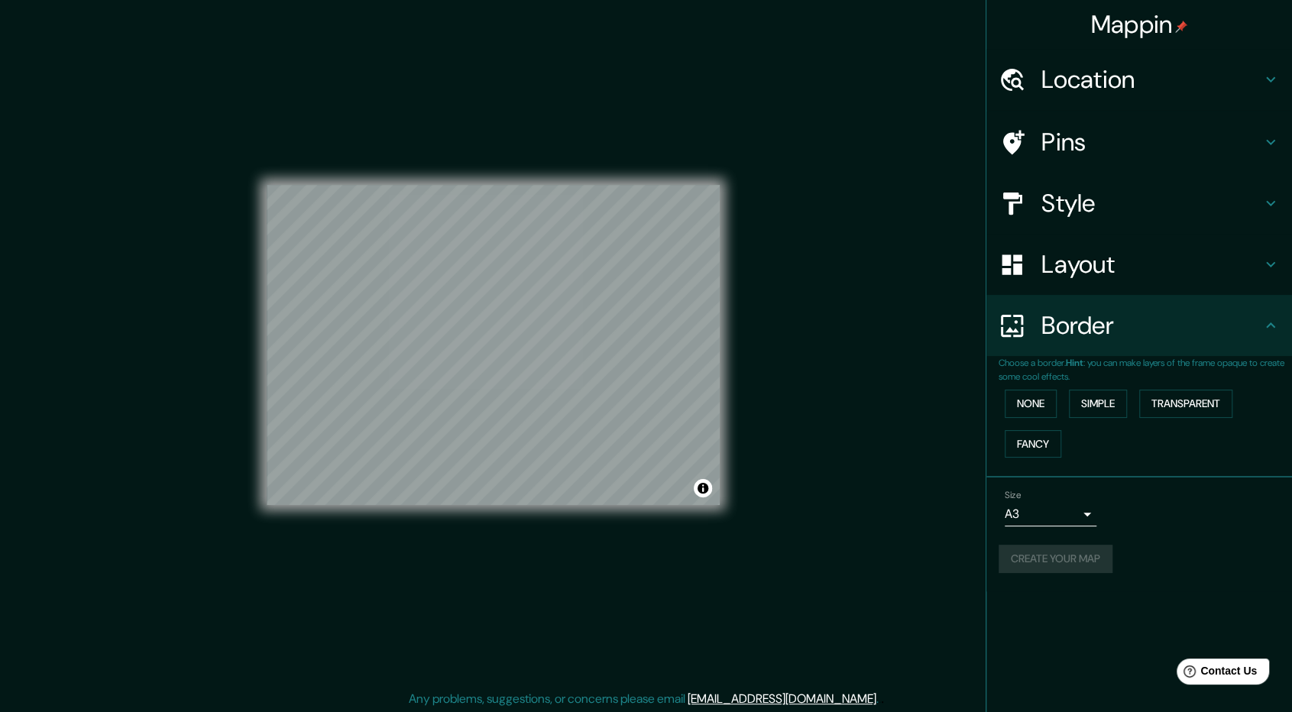
click at [1280, 322] on div "Border" at bounding box center [1140, 325] width 306 height 61
click at [1081, 511] on body "Mappin Location Pins Style Layout Border Choose a border. Hint : you can make l…" at bounding box center [646, 354] width 1292 height 712
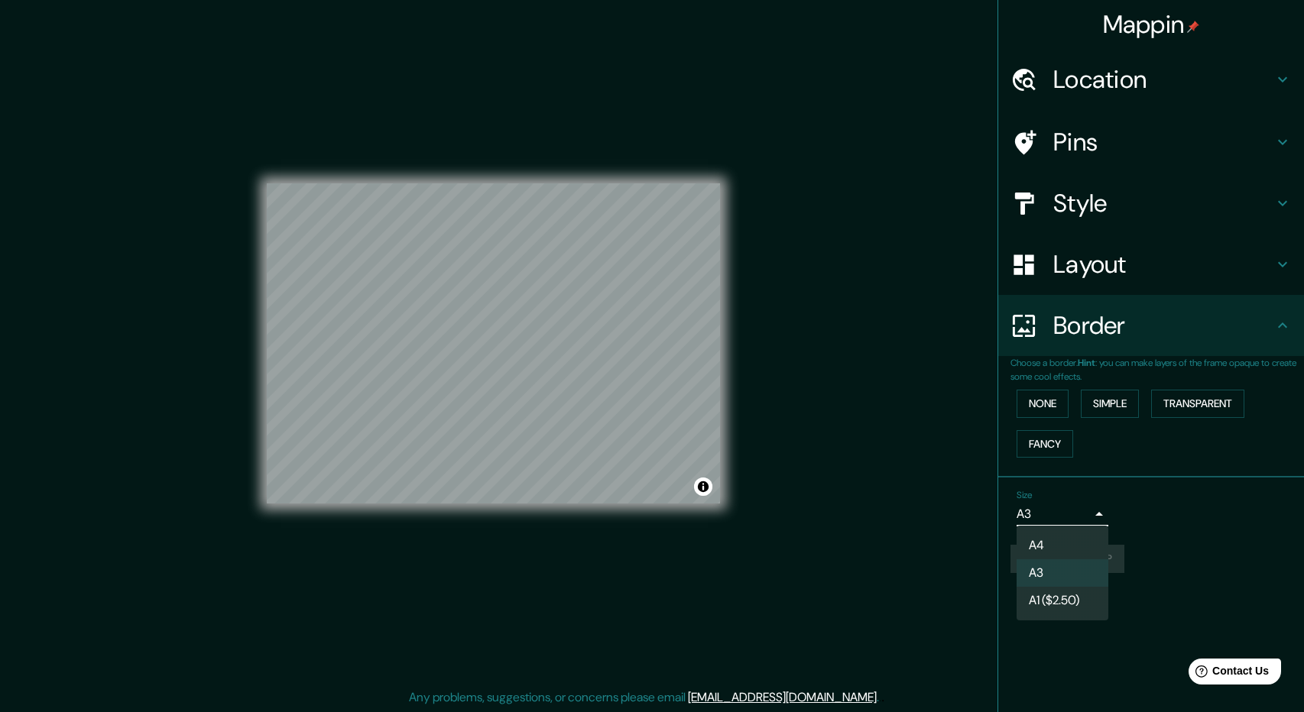
click at [1064, 546] on li "A4" at bounding box center [1063, 546] width 92 height 28
type input "single"
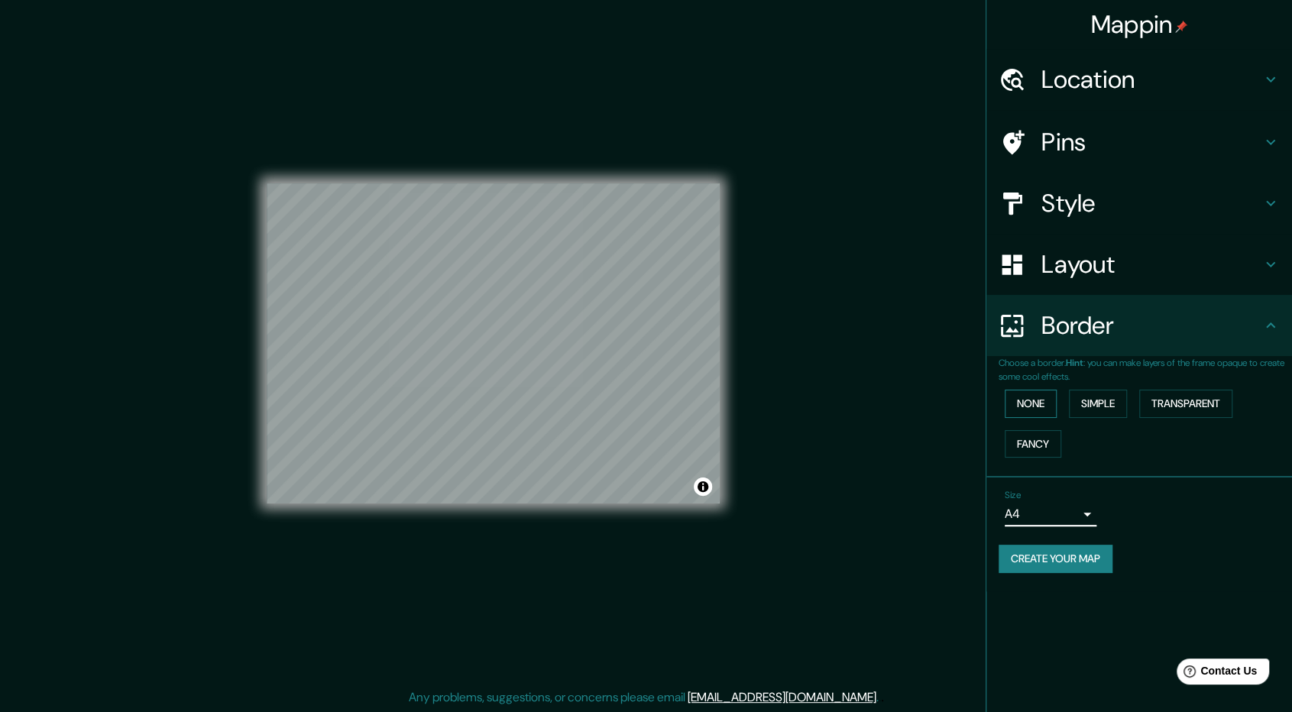
click at [1046, 407] on button "None" at bounding box center [1031, 404] width 52 height 28
click at [1035, 565] on button "Create your map" at bounding box center [1056, 559] width 114 height 28
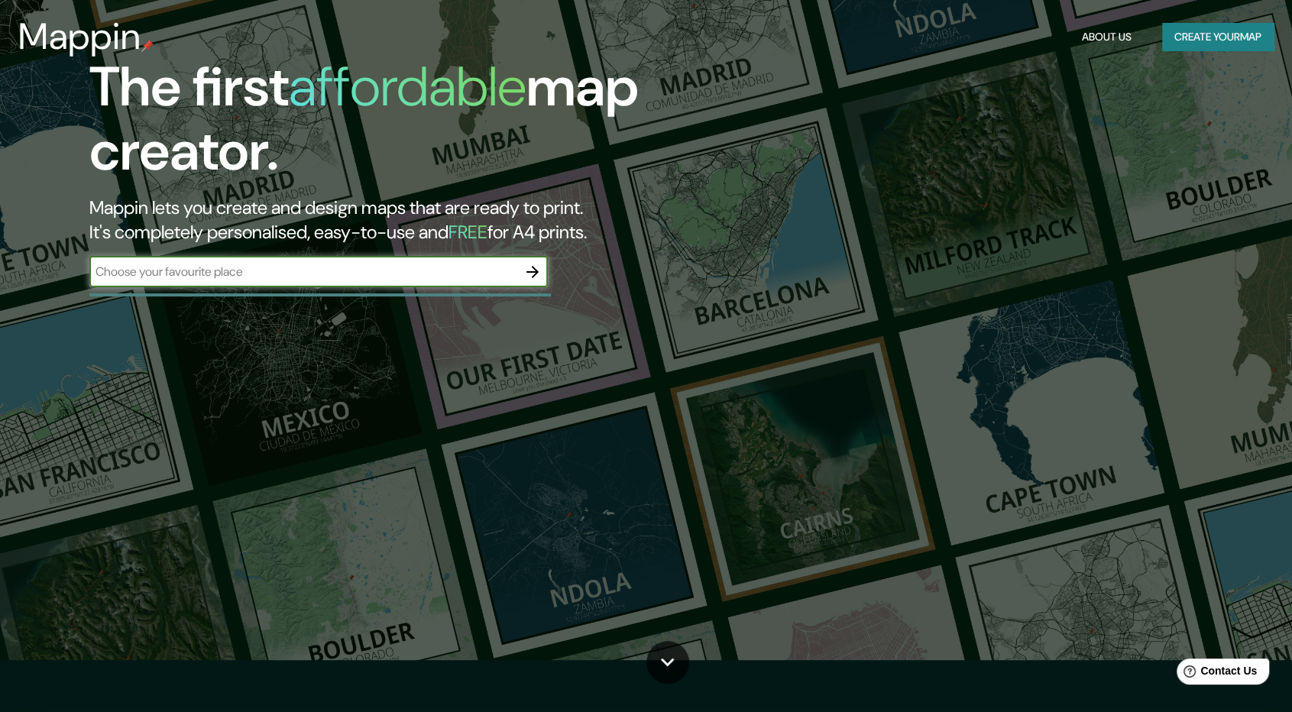
scroll to position [76, 0]
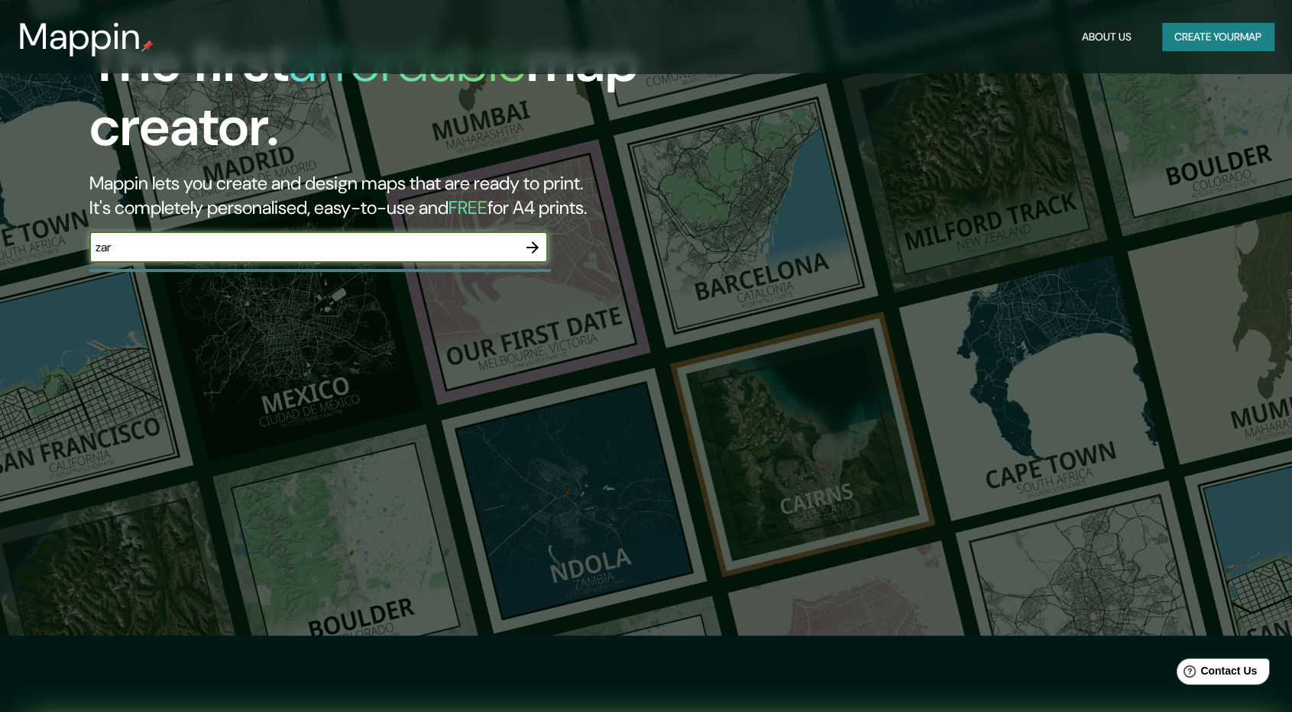
type input "[GEOGRAPHIC_DATA]"
click at [540, 247] on icon "button" at bounding box center [533, 247] width 18 height 18
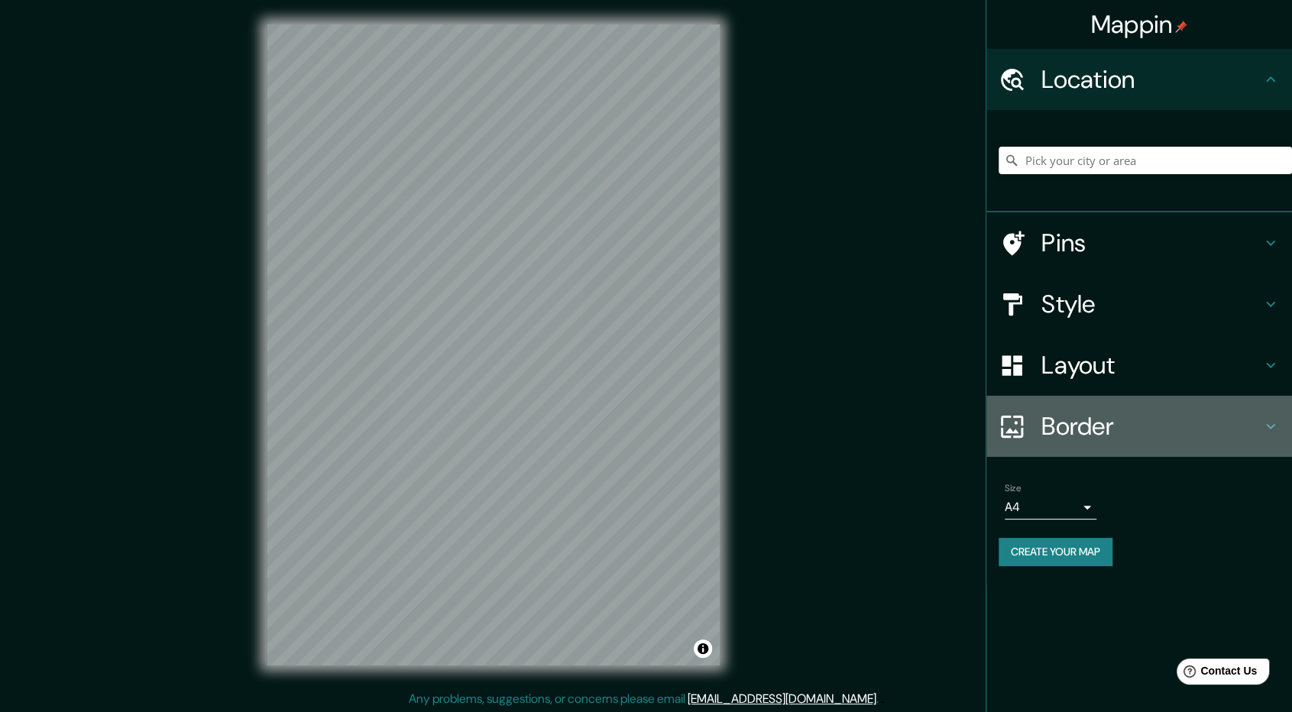
click at [1099, 436] on h4 "Border" at bounding box center [1152, 426] width 220 height 31
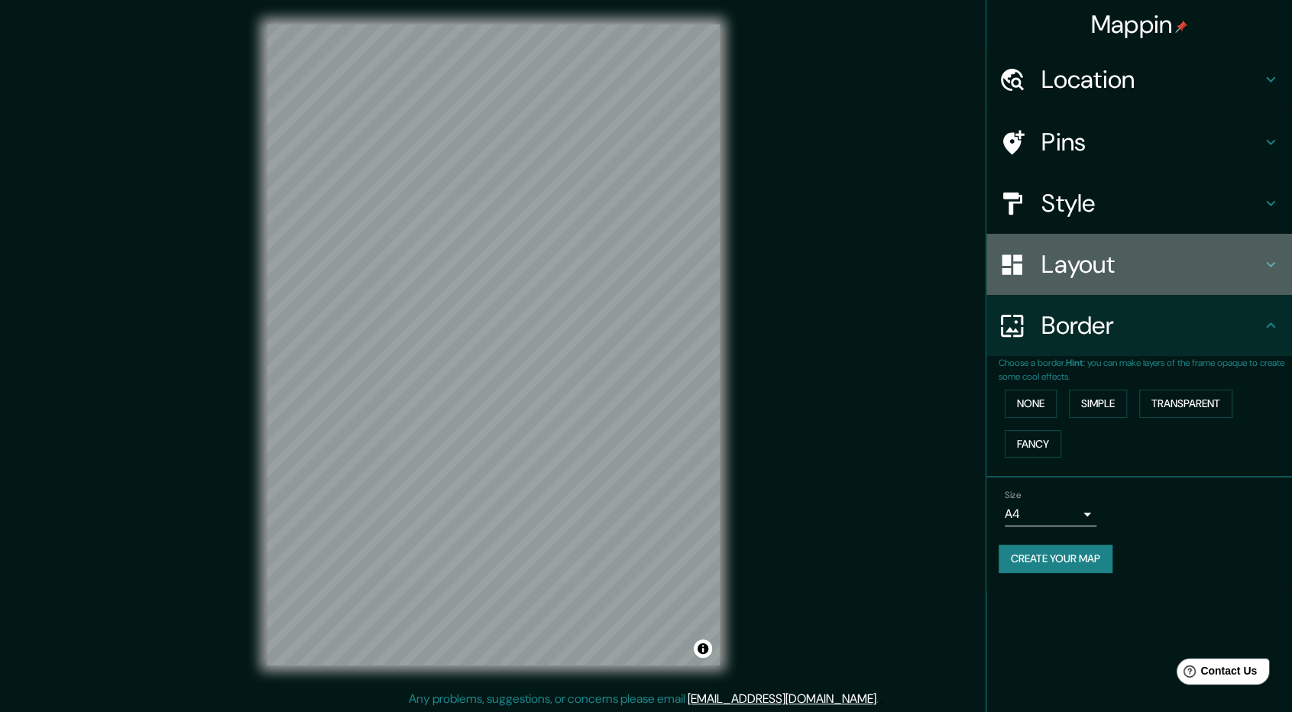
click at [1269, 265] on icon at bounding box center [1271, 264] width 18 height 18
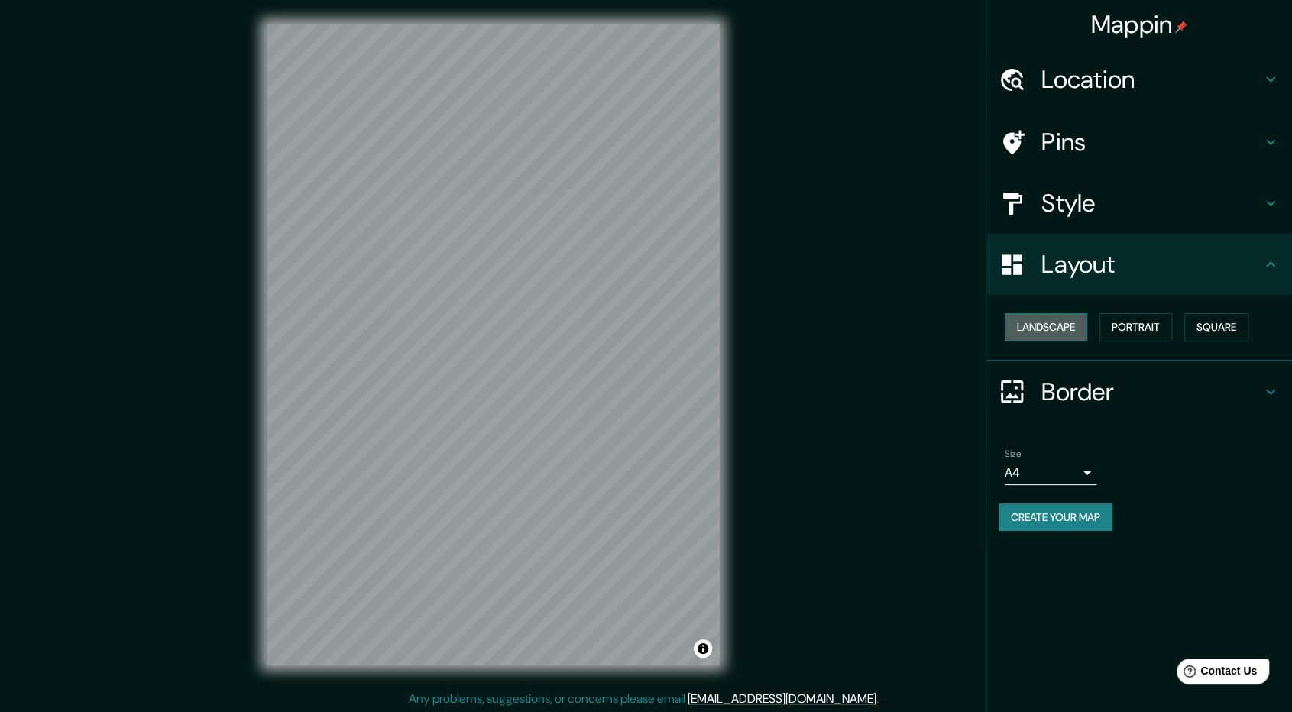
click at [1047, 325] on button "Landscape" at bounding box center [1046, 327] width 83 height 28
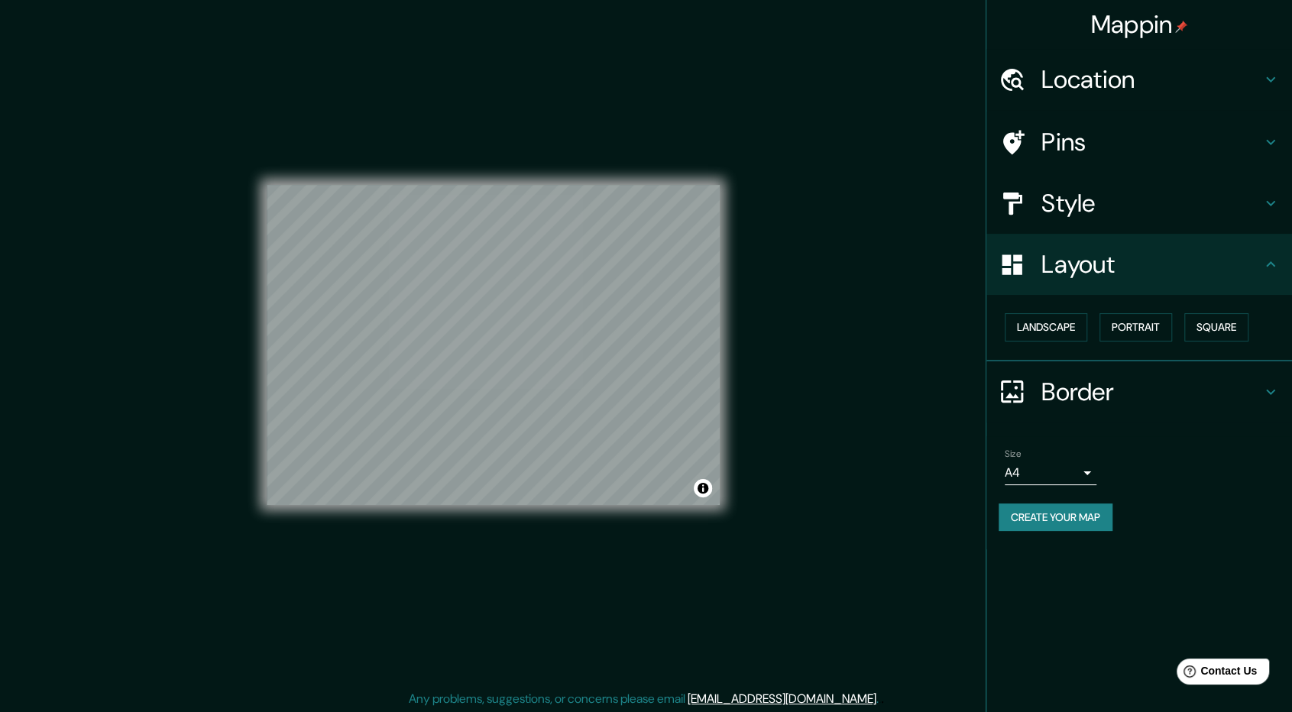
click at [1094, 200] on h4 "Style" at bounding box center [1152, 203] width 220 height 31
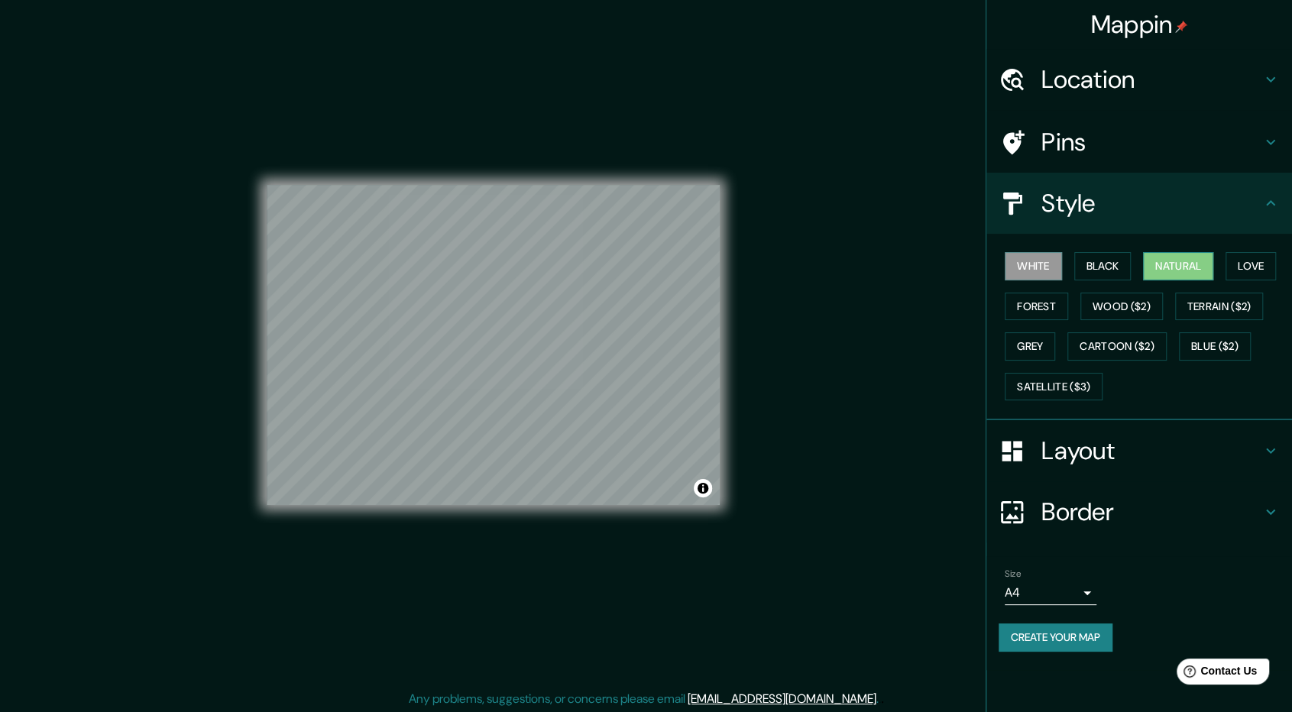
click at [1198, 270] on button "Natural" at bounding box center [1178, 266] width 70 height 28
click at [559, 181] on div "© Mapbox © OpenStreetMap Improve this map" at bounding box center [493, 344] width 453 height 641
click at [1041, 644] on button "Create your map" at bounding box center [1056, 638] width 114 height 28
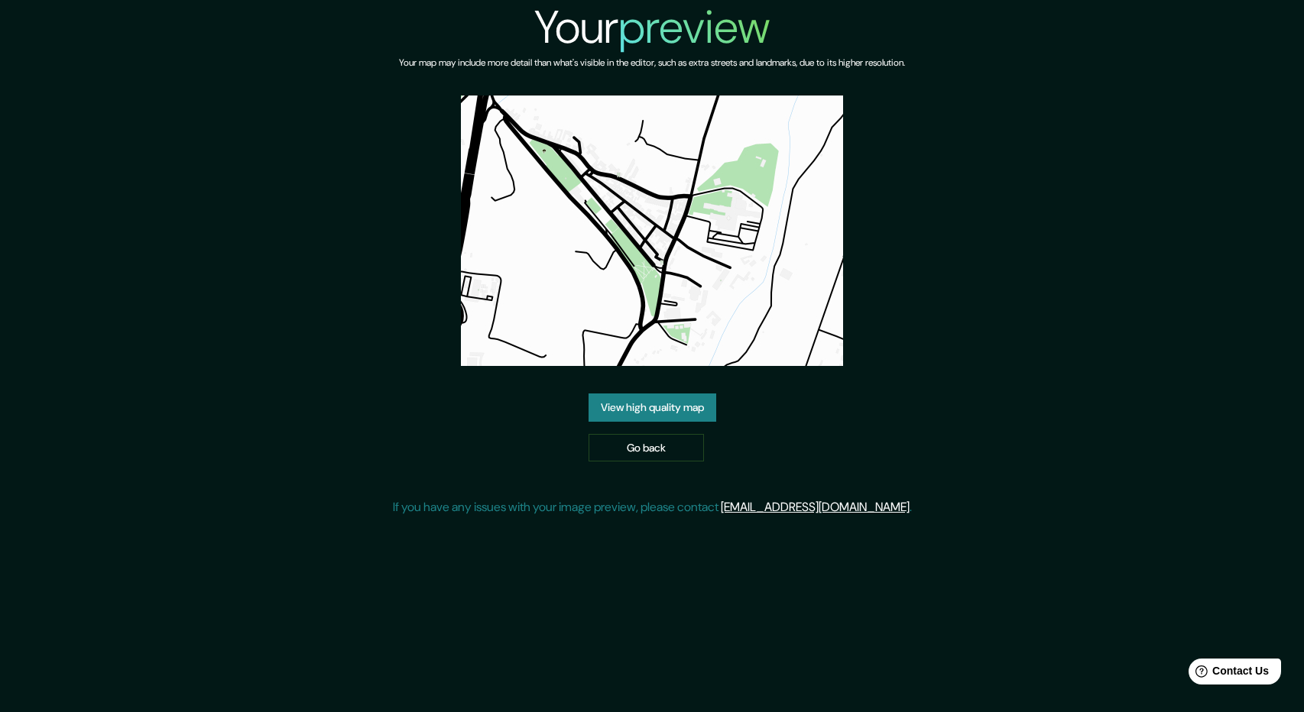
click at [686, 410] on link "View high quality map" at bounding box center [653, 408] width 128 height 28
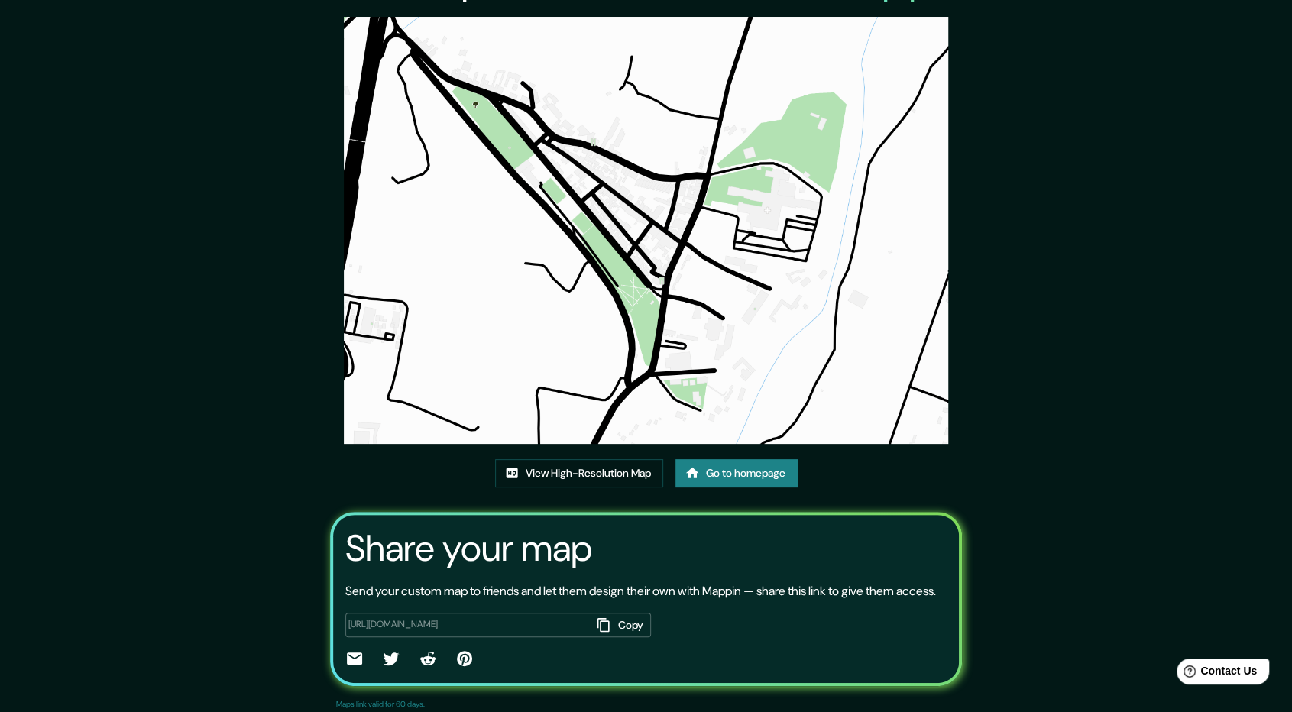
scroll to position [97, 0]
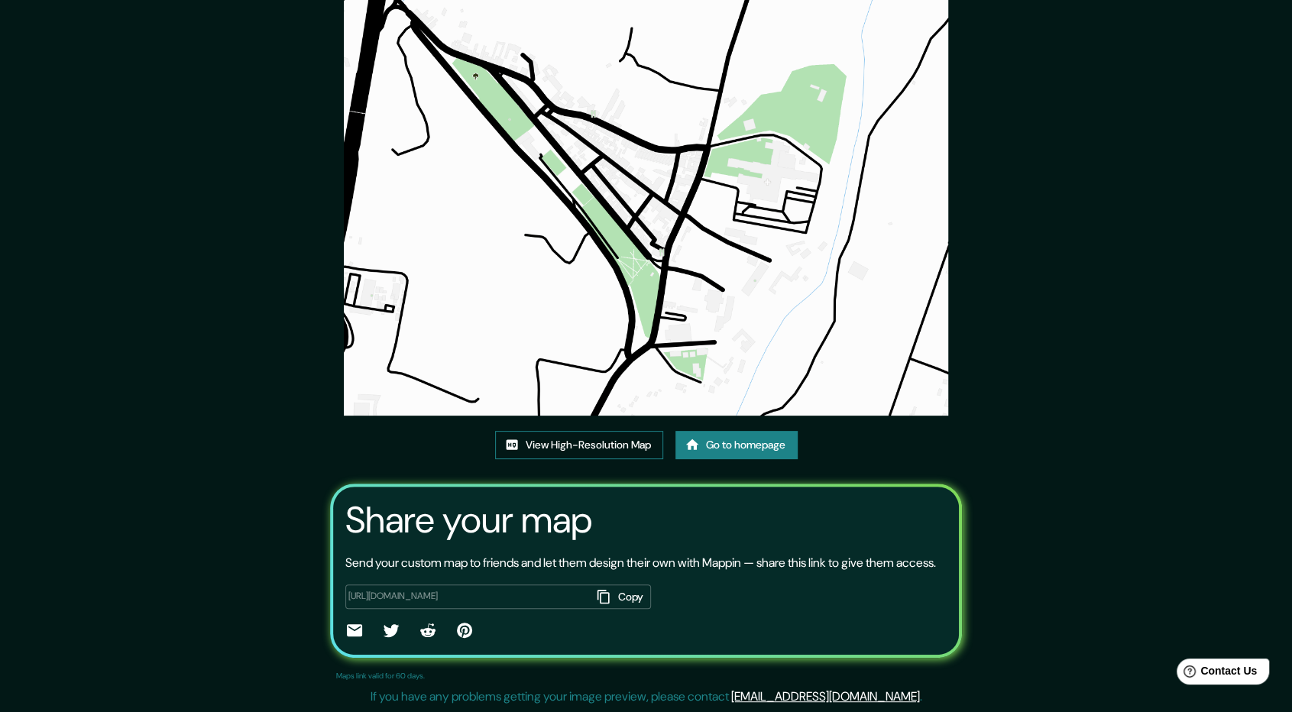
click at [582, 431] on link "View High-Resolution Map" at bounding box center [579, 445] width 168 height 28
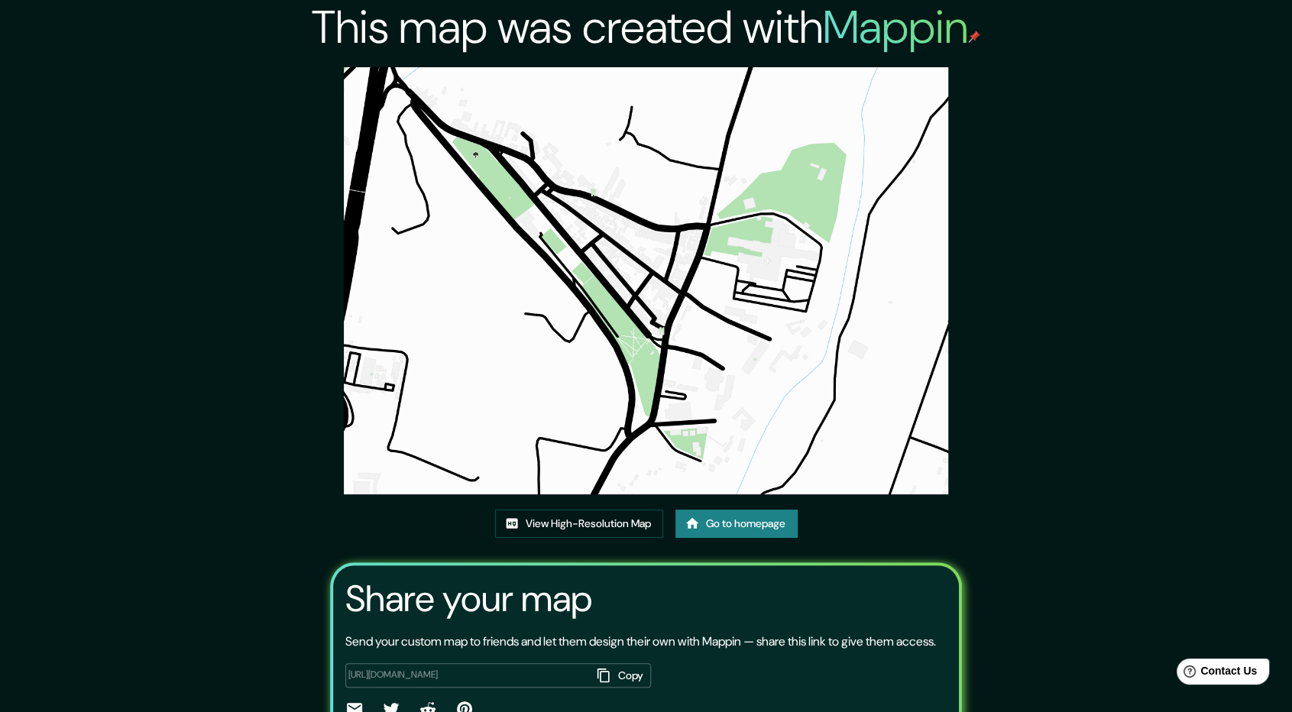
click at [723, 342] on img at bounding box center [646, 280] width 605 height 427
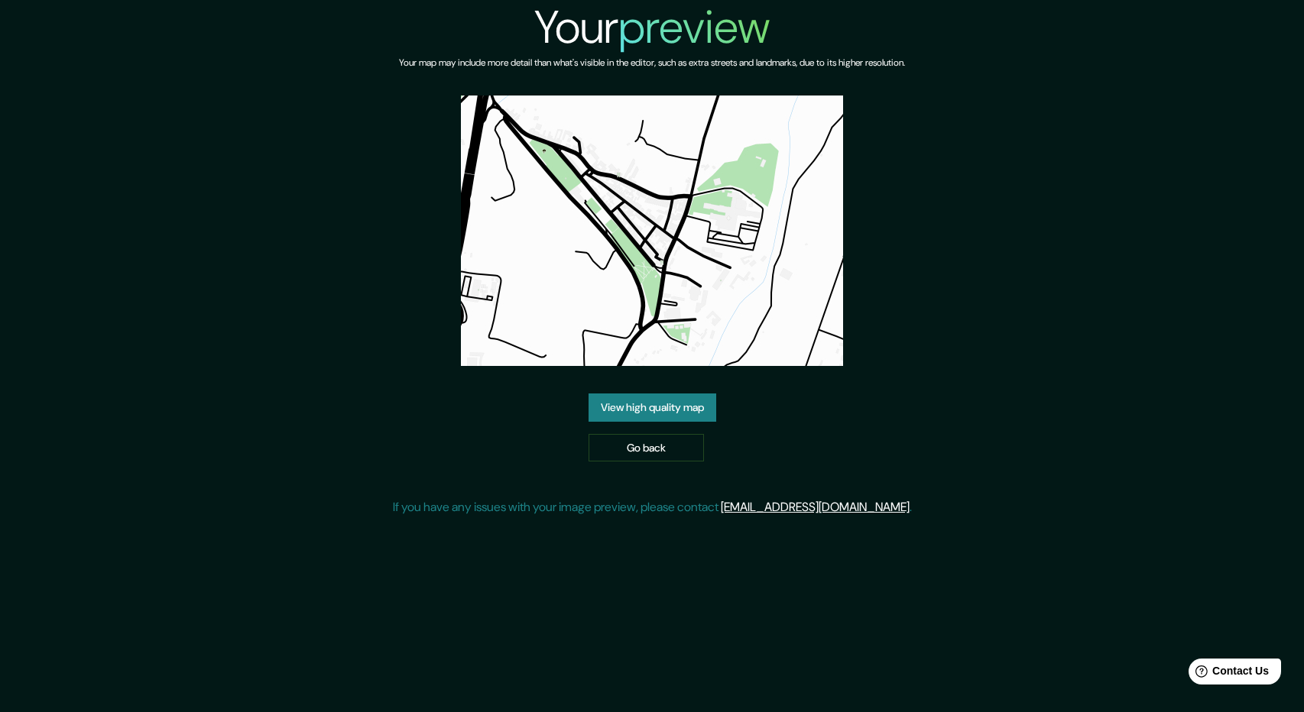
click at [706, 158] on img at bounding box center [652, 231] width 382 height 271
click at [668, 401] on link "View high quality map" at bounding box center [653, 408] width 128 height 28
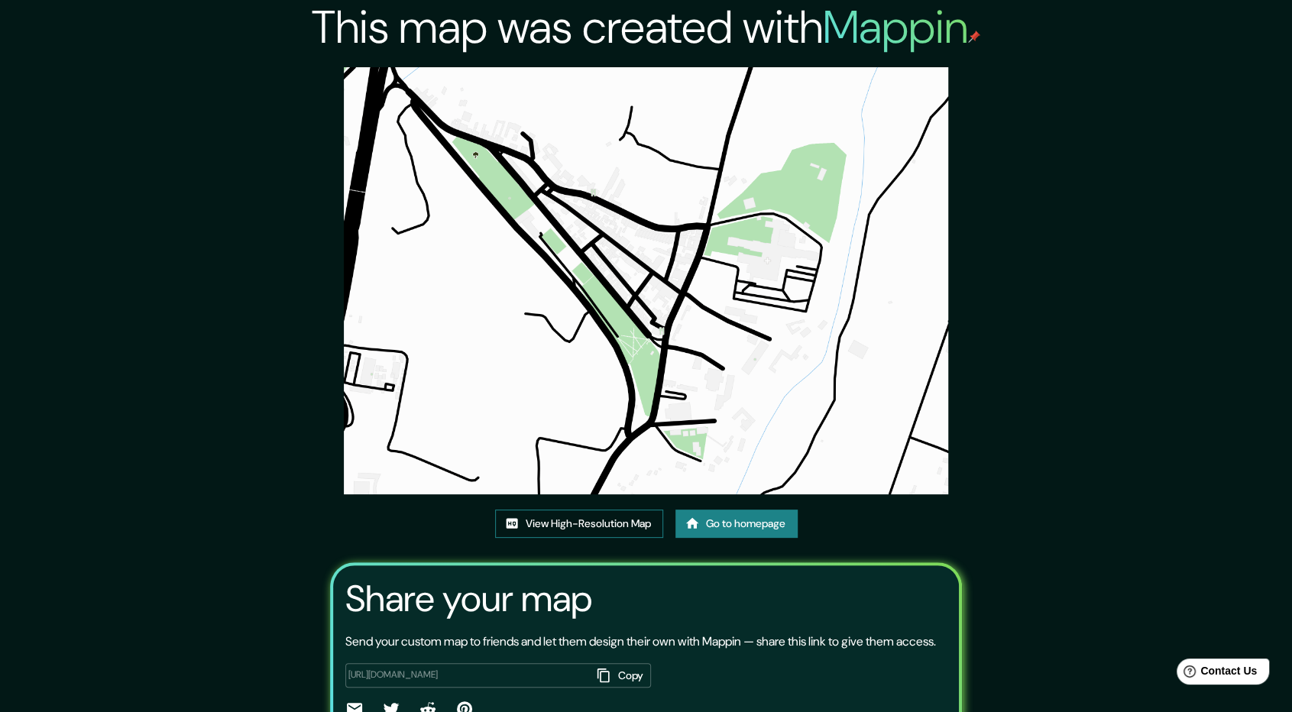
click at [596, 521] on link "View High-Resolution Map" at bounding box center [579, 524] width 168 height 28
